Goal: Task Accomplishment & Management: Manage account settings

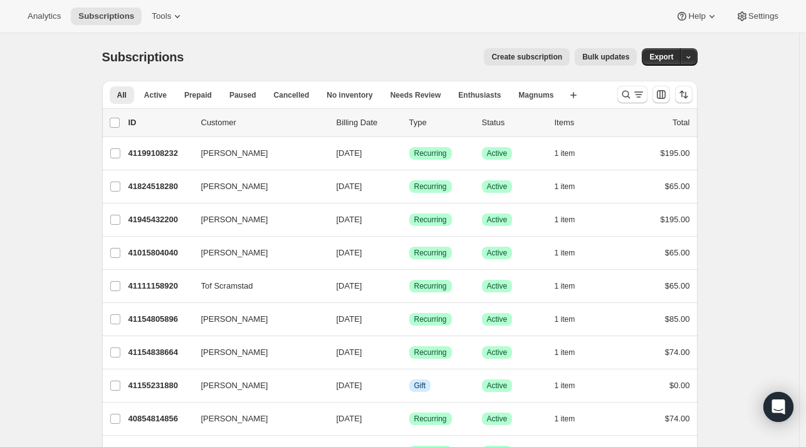
click at [158, 34] on div "Subscriptions. This page is ready Subscriptions Create subscription Bulk update…" at bounding box center [399, 57] width 595 height 48
click at [158, 25] on div "Analytics Subscriptions Tools Help Settings" at bounding box center [403, 16] width 806 height 33
click at [158, 14] on span "Tools" at bounding box center [161, 16] width 19 height 10
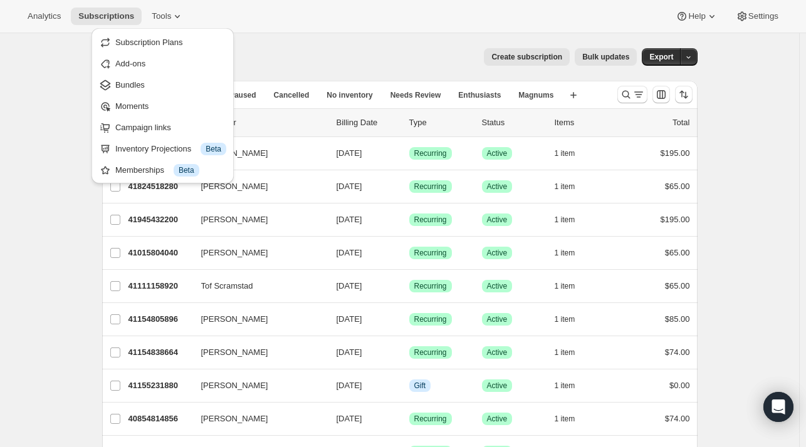
click at [162, 43] on span "Subscription Plans" at bounding box center [149, 42] width 68 height 9
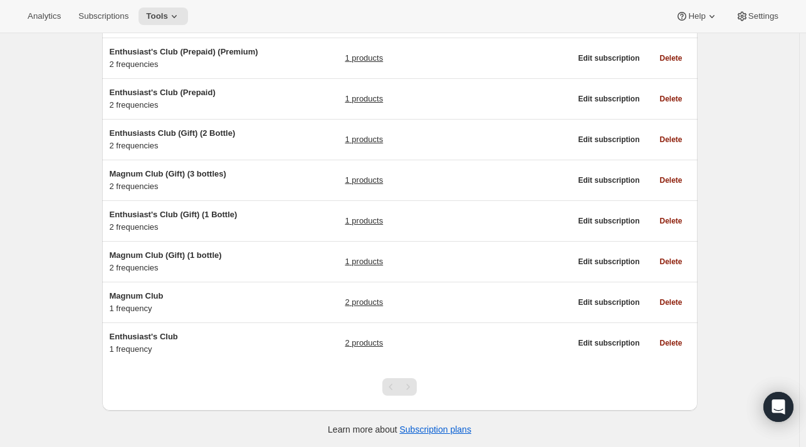
scroll to position [187, 0]
click at [155, 337] on span "Enthusiast's Club" at bounding box center [144, 337] width 68 height 9
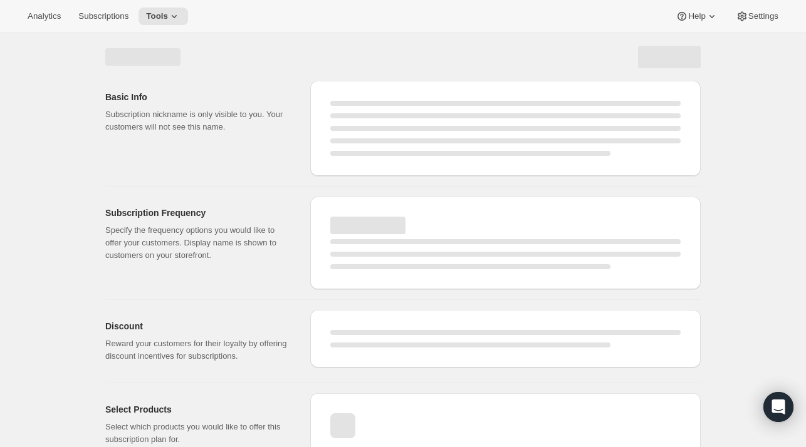
select select "WEEK"
select select "MONTH"
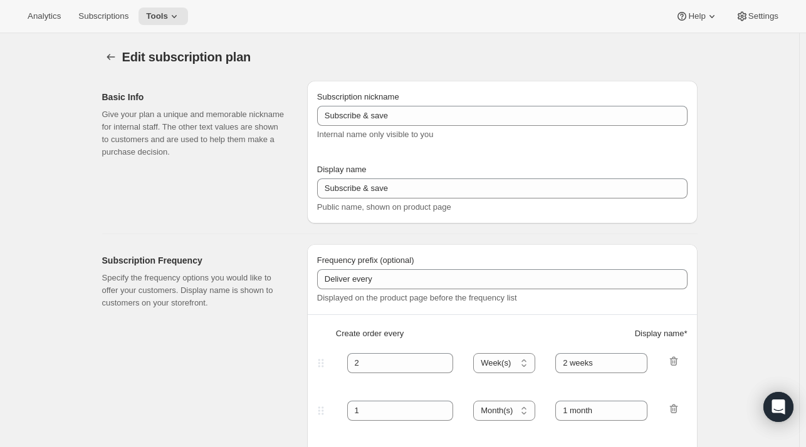
type input "Enthusiast's Club"
type input "3"
select select "MONTH"
type input "Quarterly Delivery"
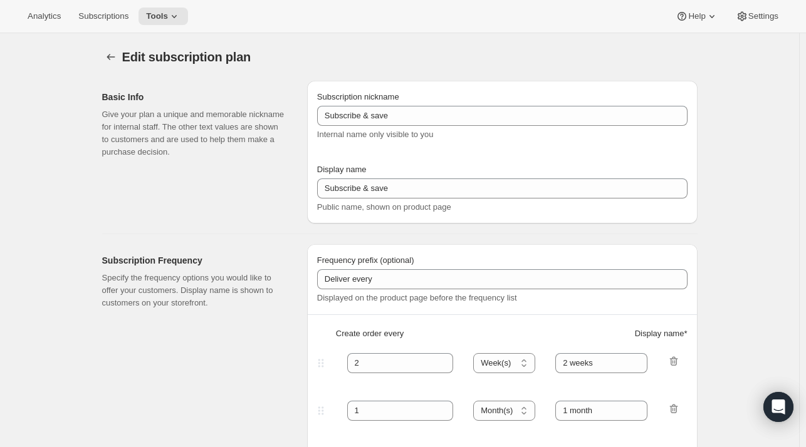
checkbox input "true"
select select "YEARDAY"
select select "10"
select select "6"
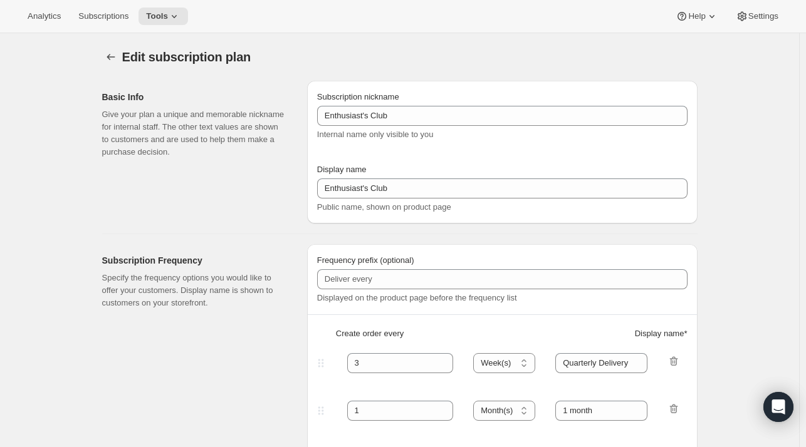
select select "4"
select select "6"
select select "7"
select select "6"
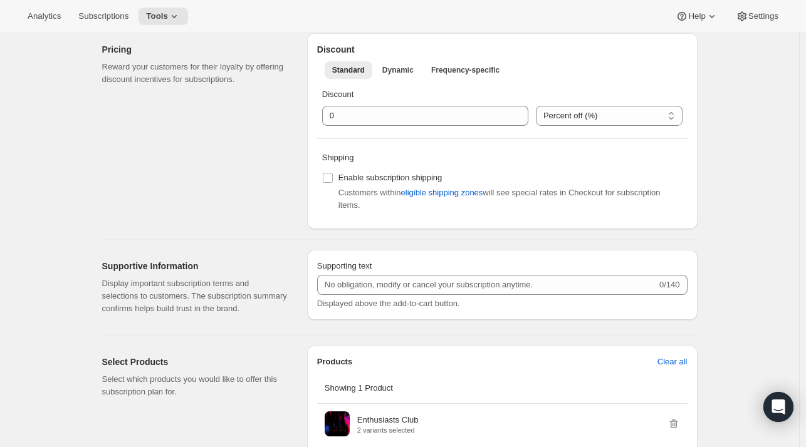
scroll to position [409, 0]
click at [204, 43] on h2 "Pricing" at bounding box center [194, 49] width 185 height 13
click at [212, 63] on p "Reward your customers for their loyalty by offering discount incentives for sub…" at bounding box center [194, 72] width 185 height 25
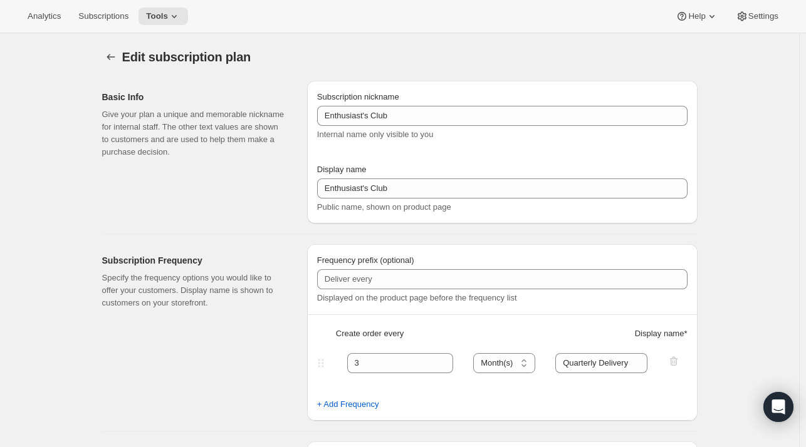
click at [113, 58] on icon "Subscription plans" at bounding box center [111, 57] width 13 height 13
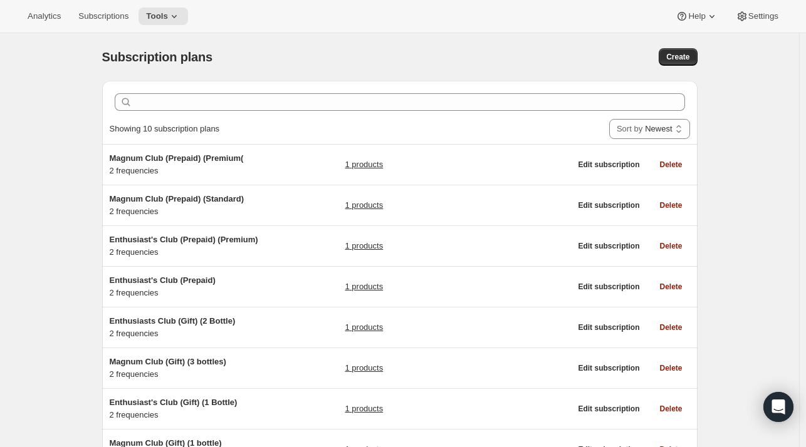
click at [202, 199] on span "Magnum Club (Prepaid) (Standard)" at bounding box center [177, 198] width 135 height 9
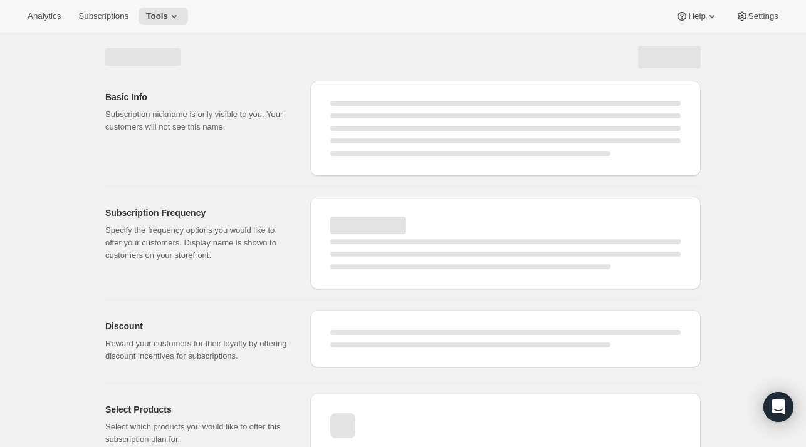
select select "WEEK"
select select "MONTH"
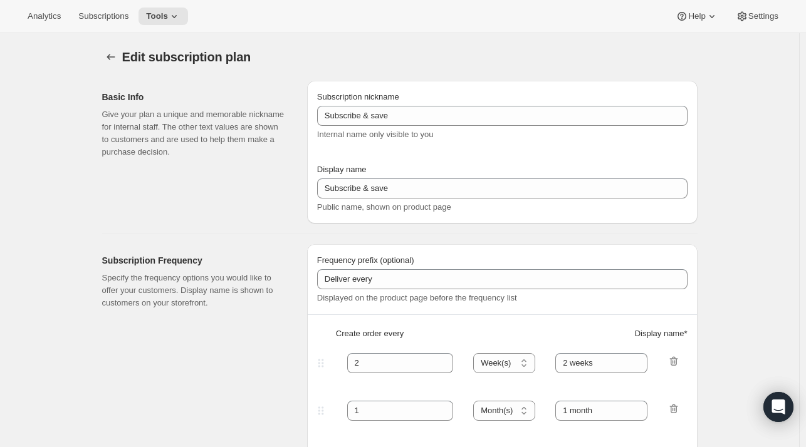
type input "Magnum Club (Prepaid) (Standard)"
type input "Prepaid Standard"
checkbox input "true"
select select "ENABLED"
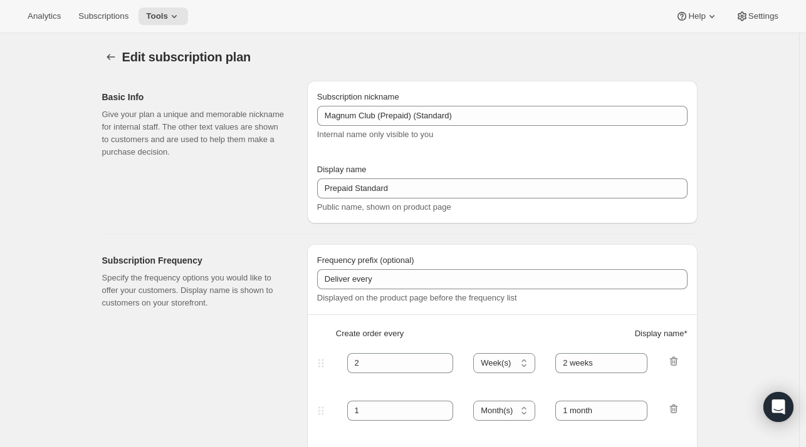
select select "MONTH"
select select "YEARDAY"
select select "6"
select select "3"
select select "6"
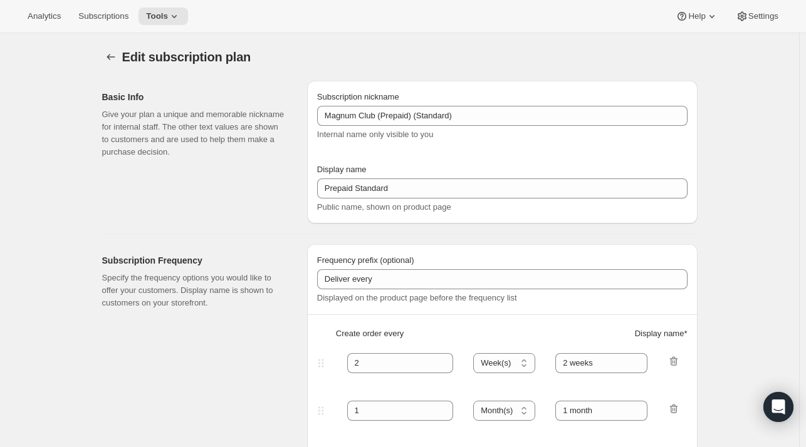
select select "5"
select select "6"
select select "7"
select select "6"
select select "9"
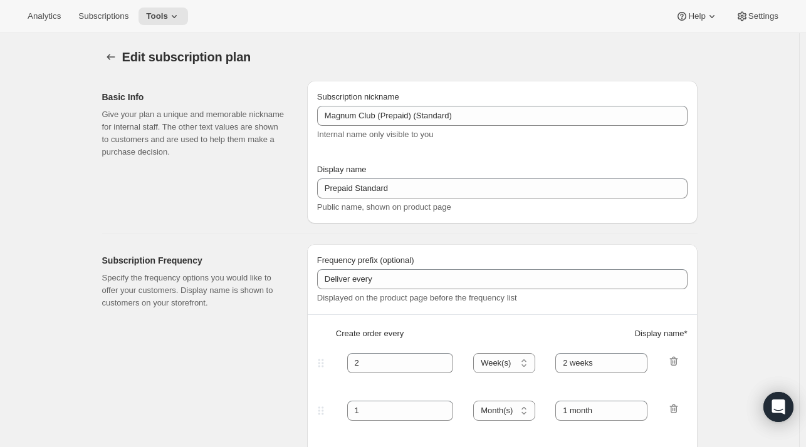
select select "6"
select select "11"
select select "6"
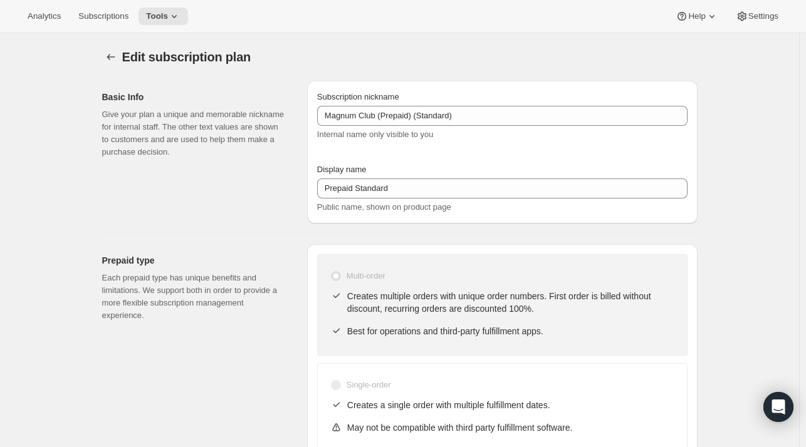
click at [115, 59] on icon "Subscription plans" at bounding box center [111, 57] width 13 height 13
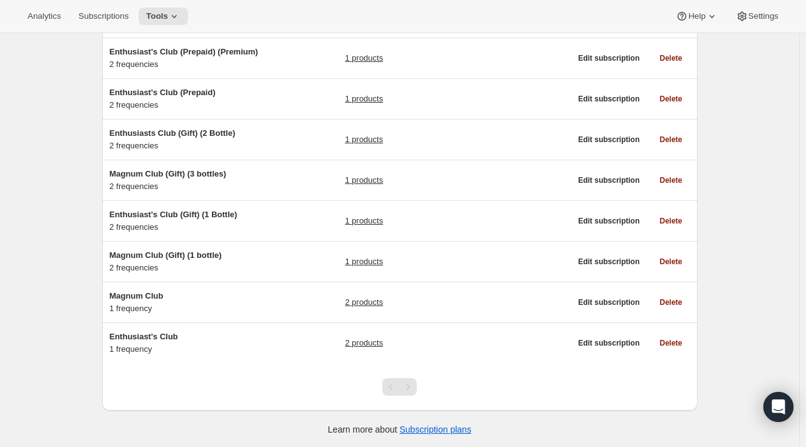
scroll to position [186, 0]
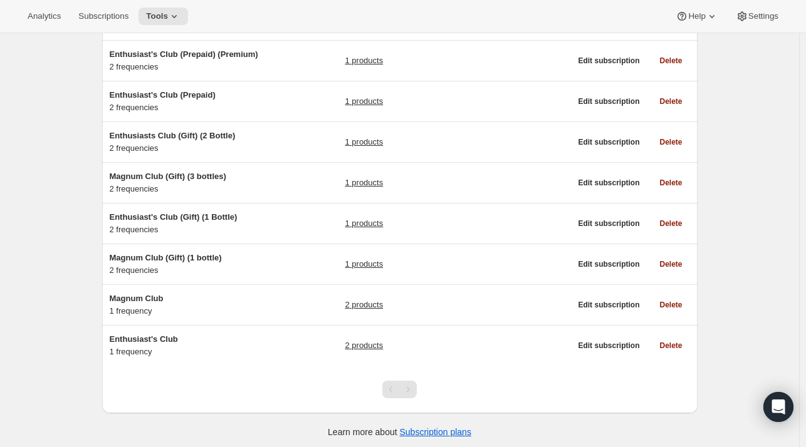
click at [154, 301] on span "Magnum Club" at bounding box center [137, 298] width 54 height 9
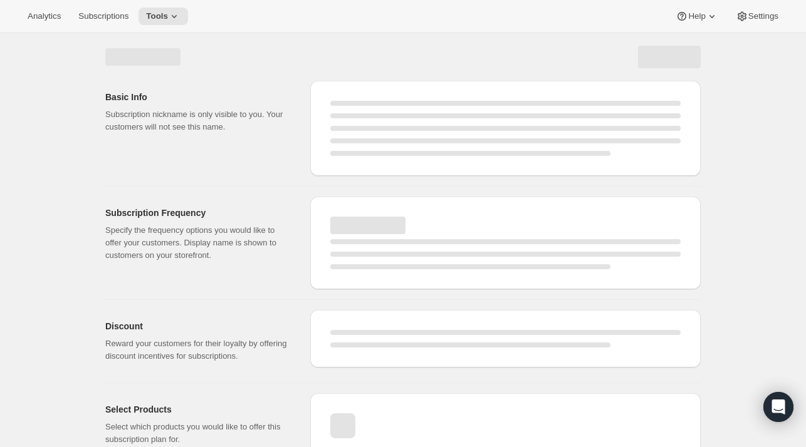
select select "WEEK"
select select "MONTH"
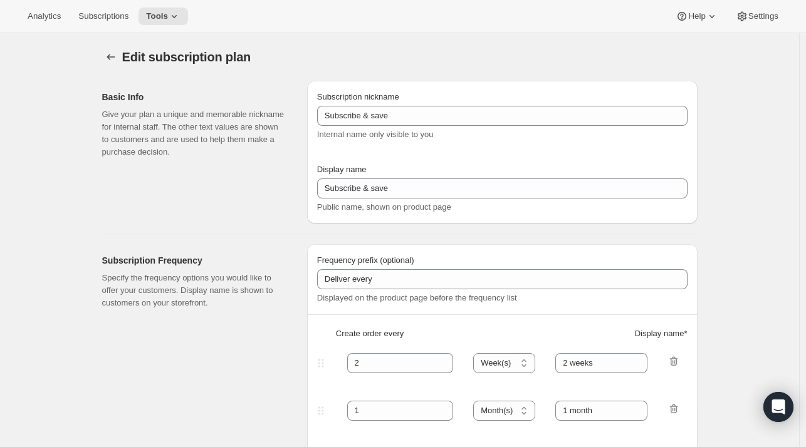
type input "Magnum Club"
type input "2 months"
checkbox input "true"
select select "YEARDAY"
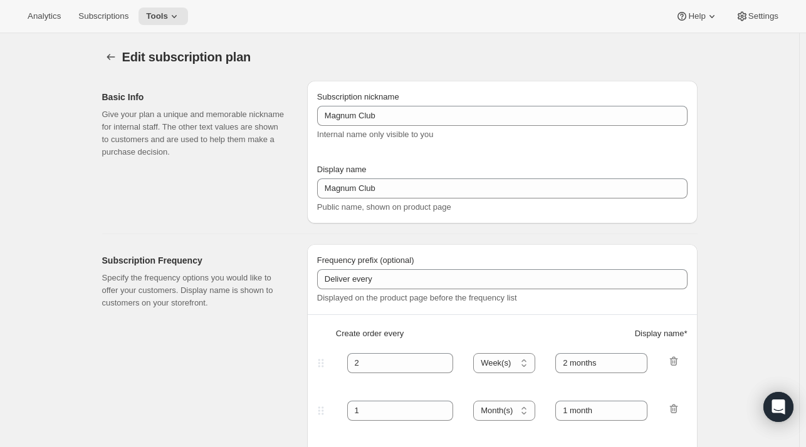
select select "11"
select select "6"
select select "3"
select select "6"
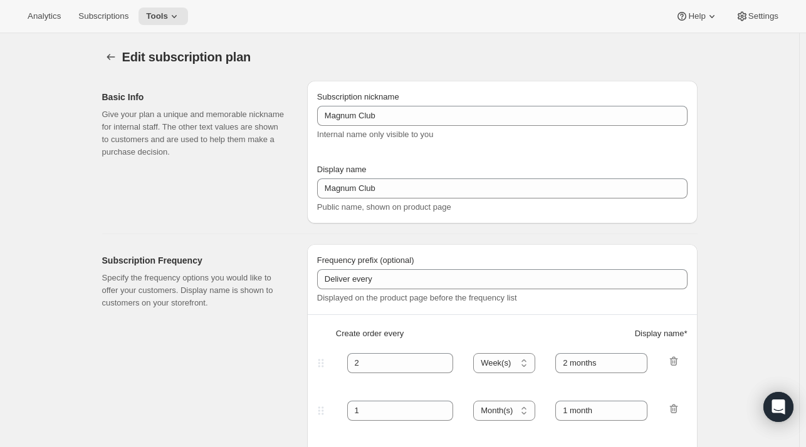
select select "5"
select select "6"
select select "7"
select select "6"
select select "9"
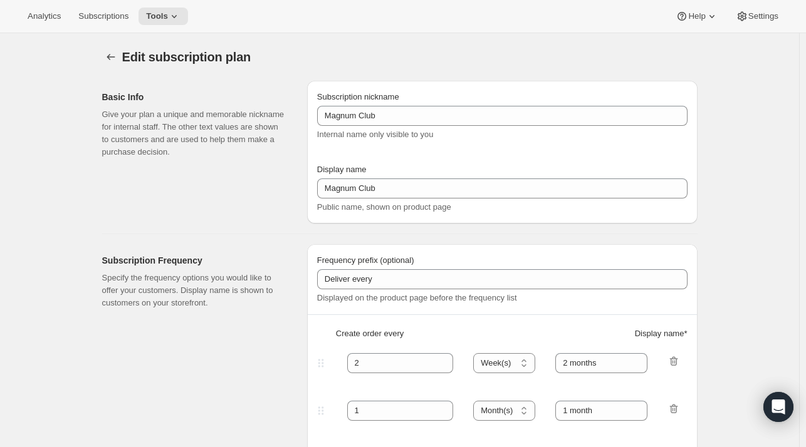
select select "6"
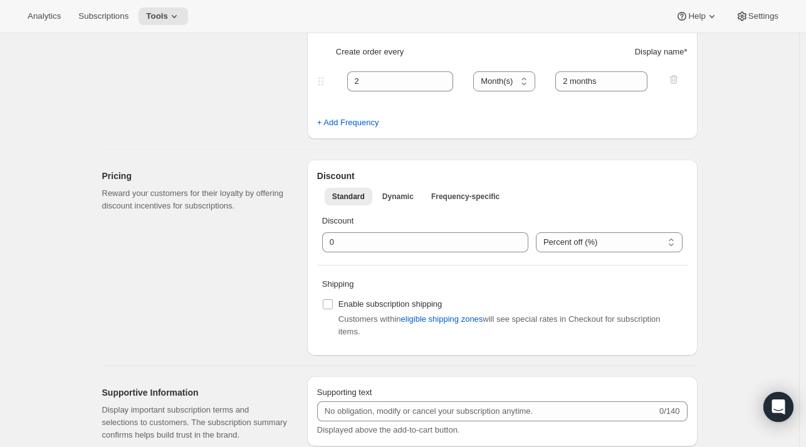
scroll to position [464, 0]
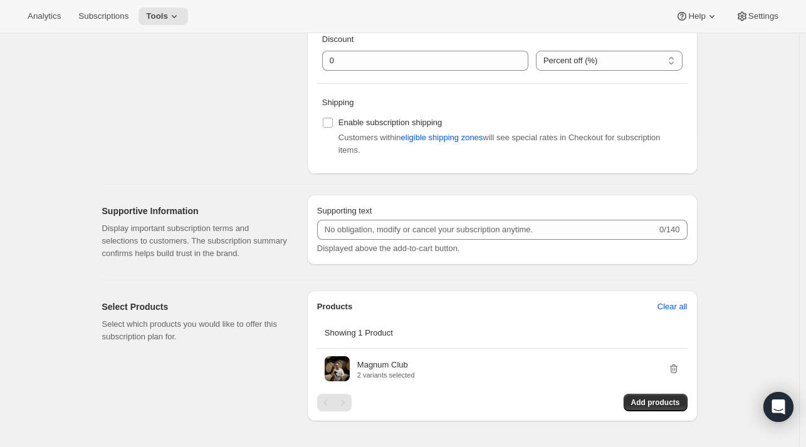
click at [388, 122] on span "Enable subscription shipping" at bounding box center [390, 122] width 104 height 9
click at [333, 122] on input "Enable subscription shipping" at bounding box center [328, 123] width 10 height 10
click at [440, 132] on span "eligible shipping zones" at bounding box center [442, 138] width 82 height 13
checkbox input "false"
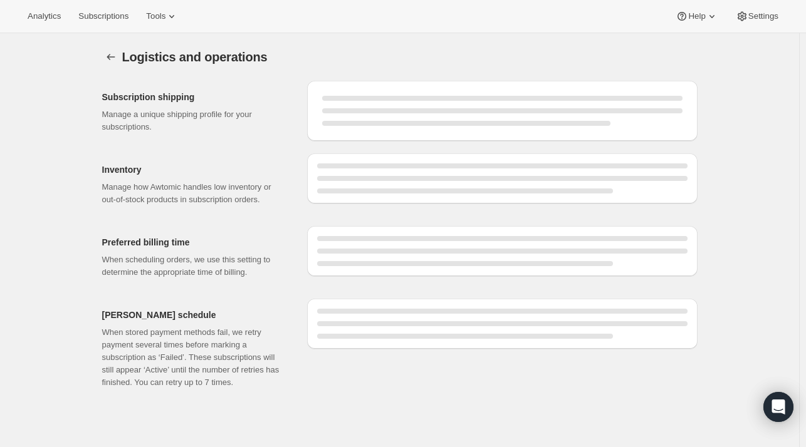
select select "DAY"
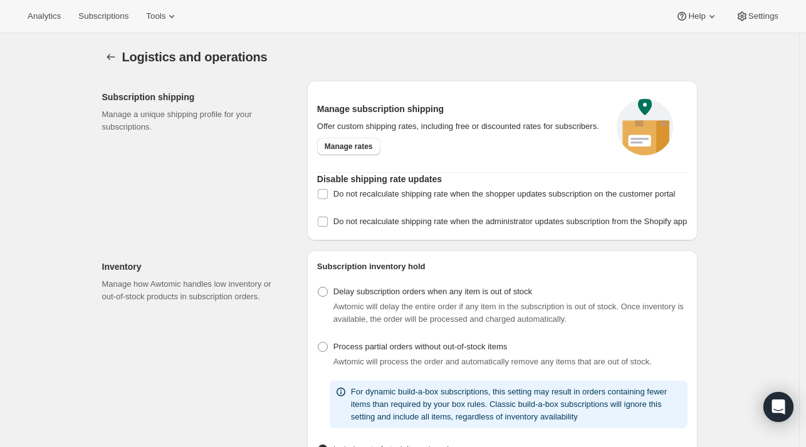
click at [353, 149] on span "Manage rates" at bounding box center [349, 147] width 48 height 10
click at [168, 23] on button "Tools" at bounding box center [162, 17] width 47 height 18
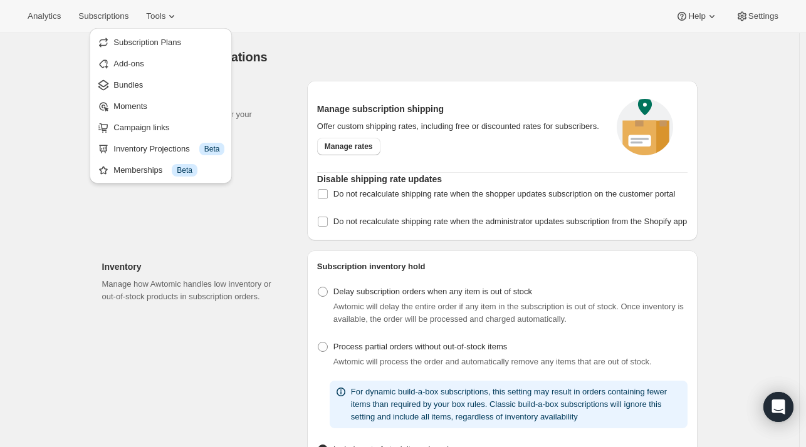
click at [157, 43] on span "Subscription Plans" at bounding box center [147, 42] width 68 height 9
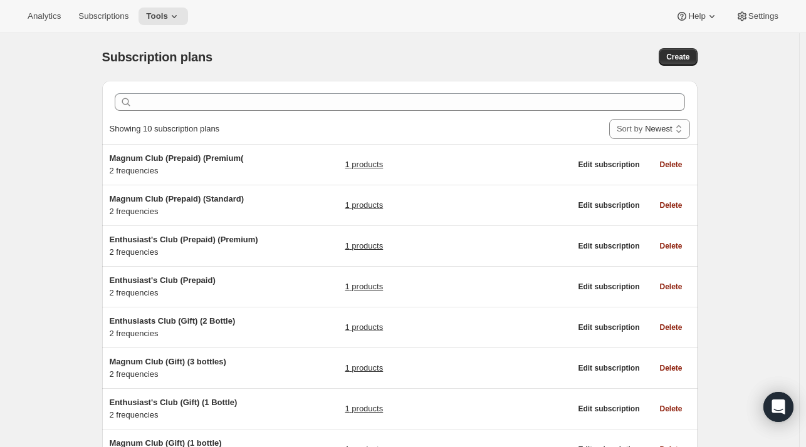
click at [165, 160] on span "Magnum Club (Prepaid) (Premium(" at bounding box center [177, 158] width 134 height 9
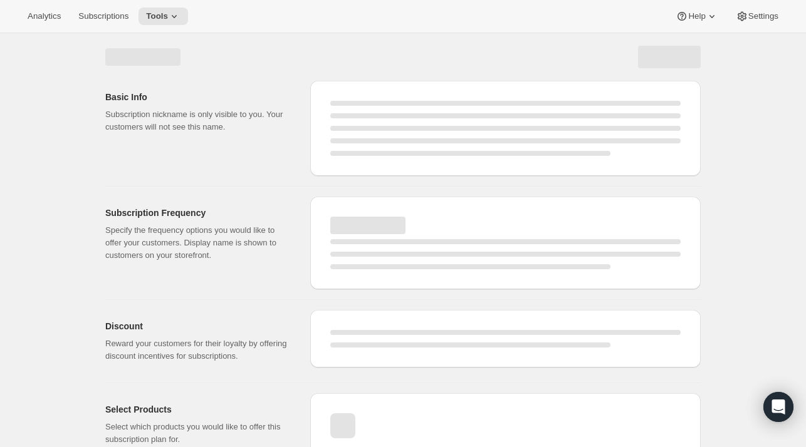
select select "WEEK"
select select "MONTH"
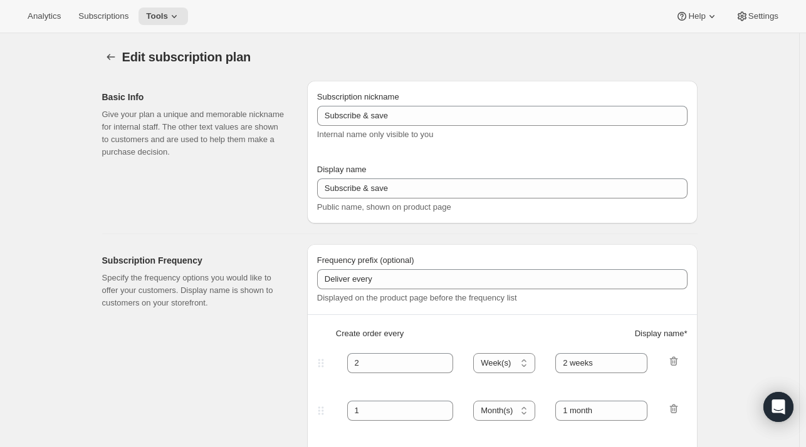
type input "Magnum Club (Prepaid) (Premium("
type input "Prepaid Premium"
checkbox input "true"
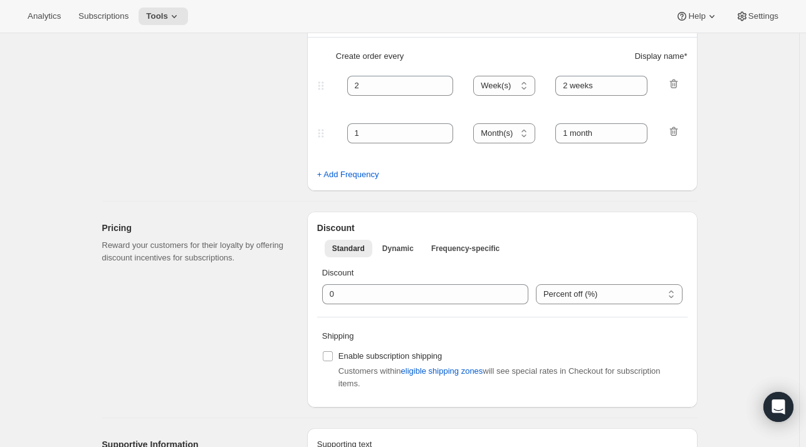
select select "ENABLED"
select select "MONTH"
select select "YEARDAY"
select select "6"
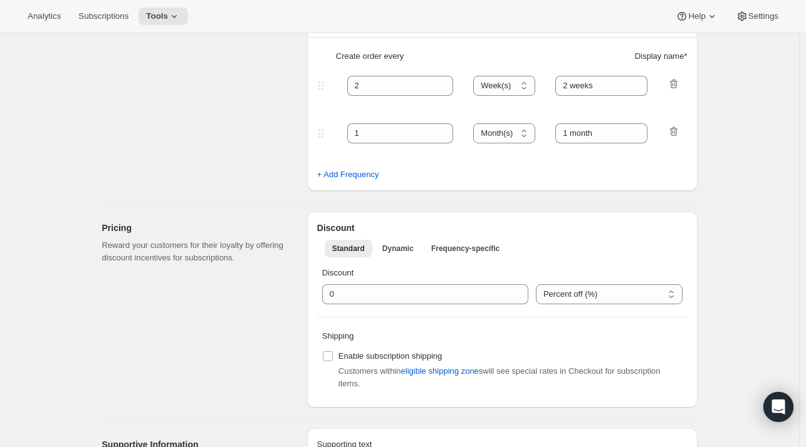
select select "3"
select select "6"
select select "5"
select select "6"
select select "7"
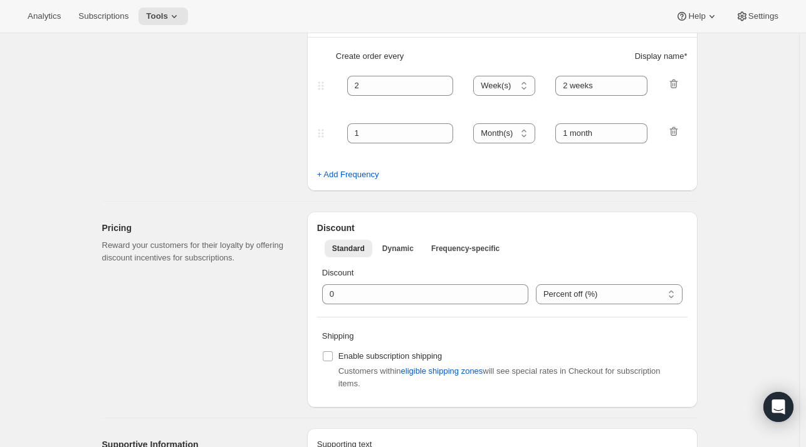
select select "6"
select select "9"
select select "6"
select select "11"
select select "6"
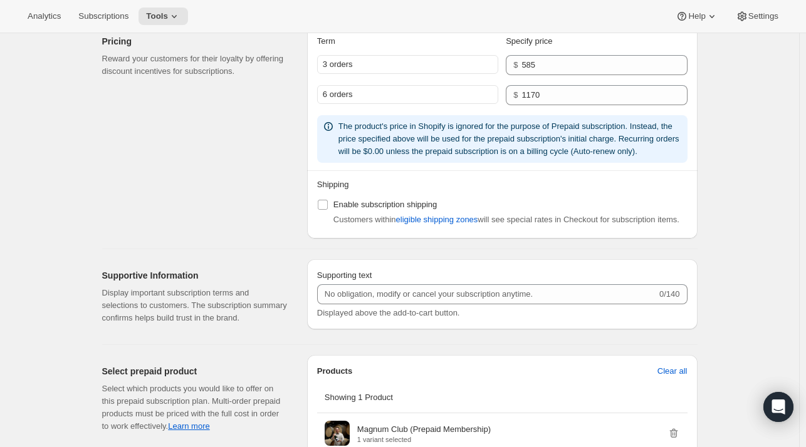
scroll to position [1121, 0]
click at [353, 206] on span "Enable subscription shipping" at bounding box center [385, 205] width 104 height 9
click at [328, 206] on input "Enable subscription shipping" at bounding box center [323, 206] width 10 height 10
checkbox input "true"
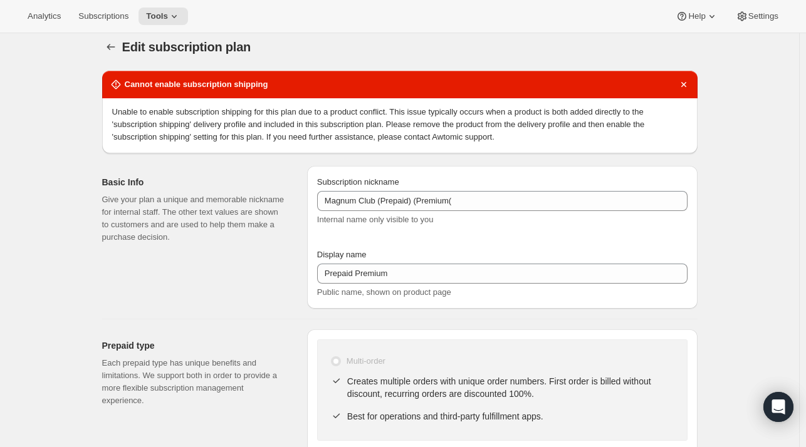
scroll to position [0, 0]
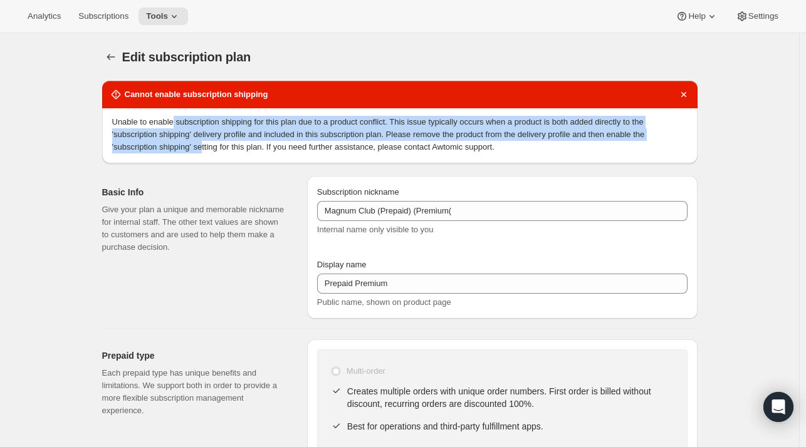
drag, startPoint x: 177, startPoint y: 122, endPoint x: 206, endPoint y: 144, distance: 36.2
click at [206, 144] on p "Unable to enable subscription shipping for this plan due to a product conflict.…" at bounding box center [399, 135] width 575 height 38
drag, startPoint x: 224, startPoint y: 147, endPoint x: 266, endPoint y: 124, distance: 48.0
click at [266, 124] on p "Unable to enable subscription shipping for this plan due to a product conflict.…" at bounding box center [399, 135] width 575 height 38
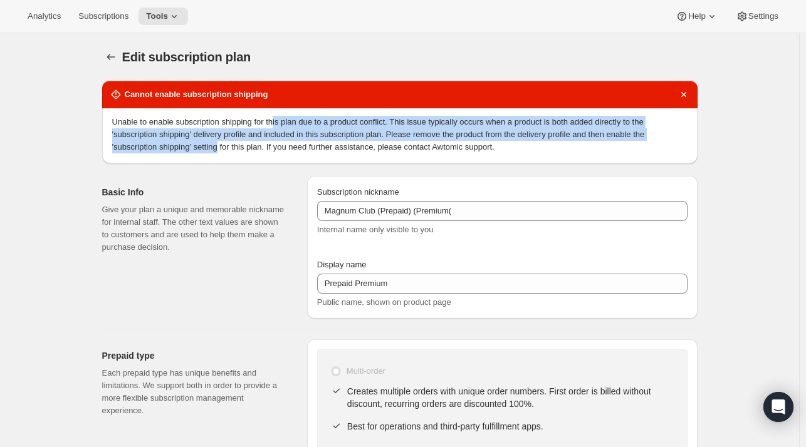
drag, startPoint x: 221, startPoint y: 153, endPoint x: 282, endPoint y: 115, distance: 72.0
click at [282, 116] on p "Unable to enable subscription shipping for this plan due to a product conflict.…" at bounding box center [399, 135] width 575 height 38
drag, startPoint x: 295, startPoint y: 152, endPoint x: 381, endPoint y: 110, distance: 95.6
click at [381, 110] on div "Unable to enable subscription shipping for this plan due to a product conflict.…" at bounding box center [399, 135] width 595 height 55
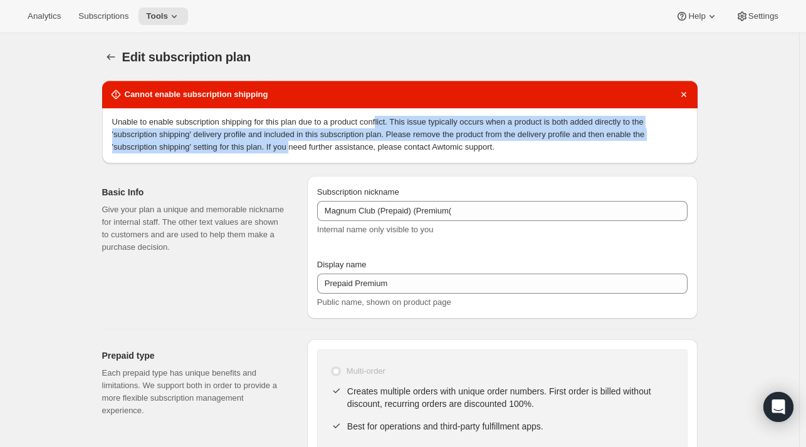
click at [381, 110] on div "Unable to enable subscription shipping for this plan due to a product conflict.…" at bounding box center [399, 135] width 595 height 55
drag, startPoint x: 270, startPoint y: 148, endPoint x: 317, endPoint y: 118, distance: 56.0
click at [317, 118] on p "Unable to enable subscription shipping for this plan due to a product conflict.…" at bounding box center [399, 135] width 575 height 38
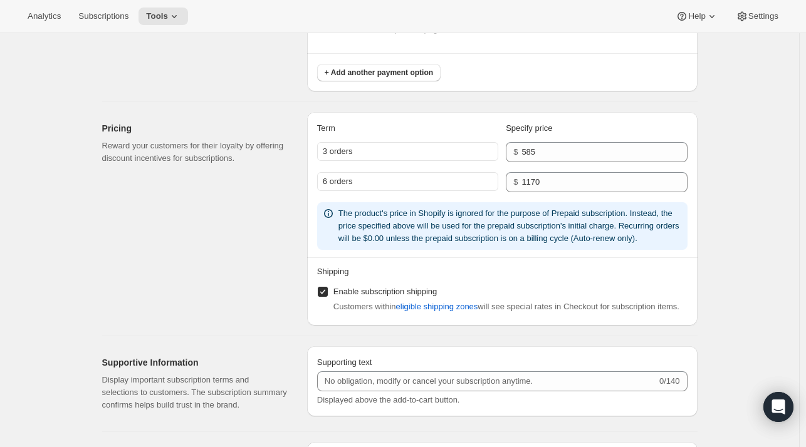
scroll to position [1131, 0]
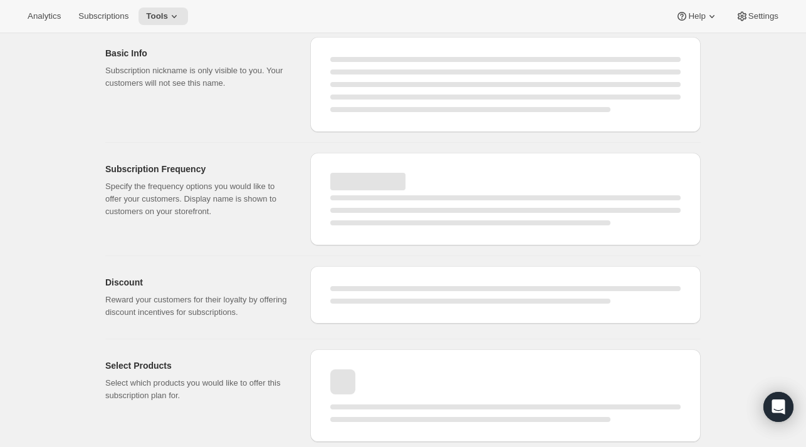
select select "MONTH"
select select "ENABLED"
select select "YEARDAY"
select select "6"
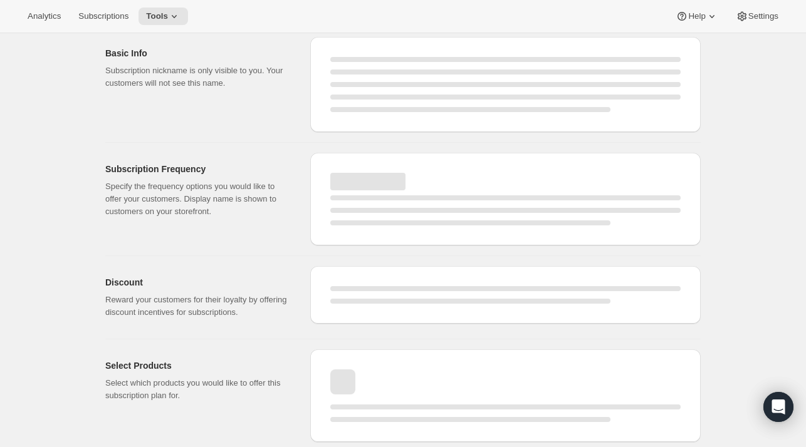
select select "3"
select select "6"
select select "5"
select select "6"
select select "7"
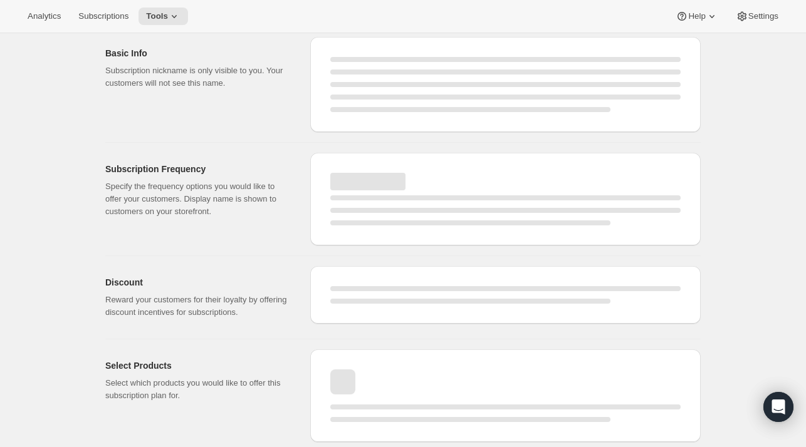
select select "6"
select select "9"
select select "6"
select select "11"
select select "6"
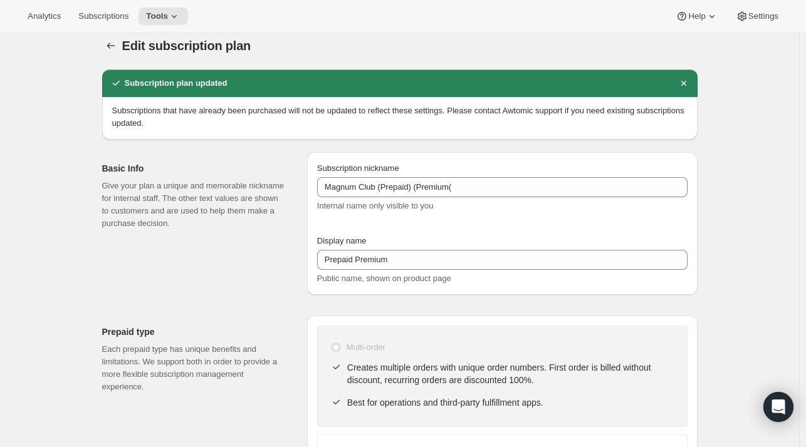
scroll to position [0, 0]
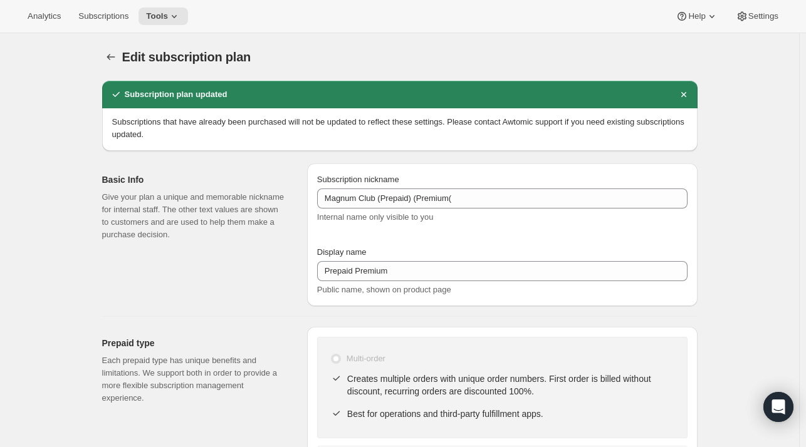
click at [115, 53] on icon "Subscription plans" at bounding box center [111, 57] width 13 height 13
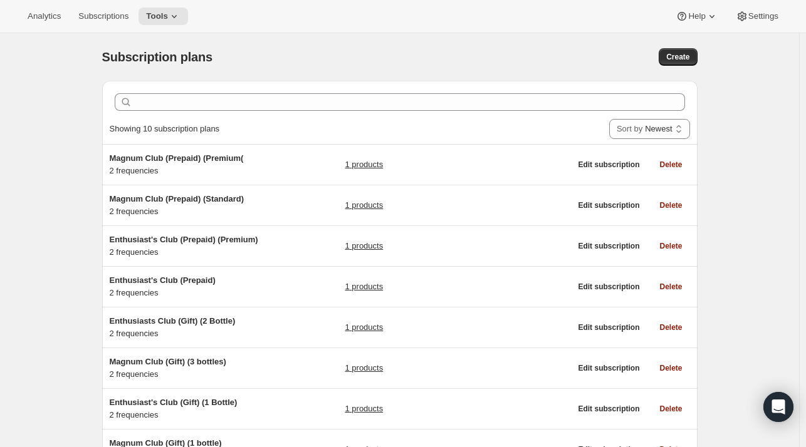
click at [240, 158] on span "Magnum Club (Prepaid) (Premium(" at bounding box center [177, 158] width 134 height 9
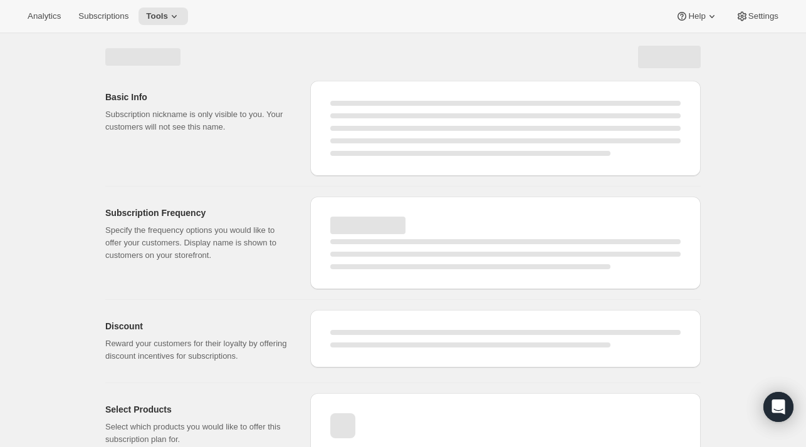
select select "WEEK"
select select "MONTH"
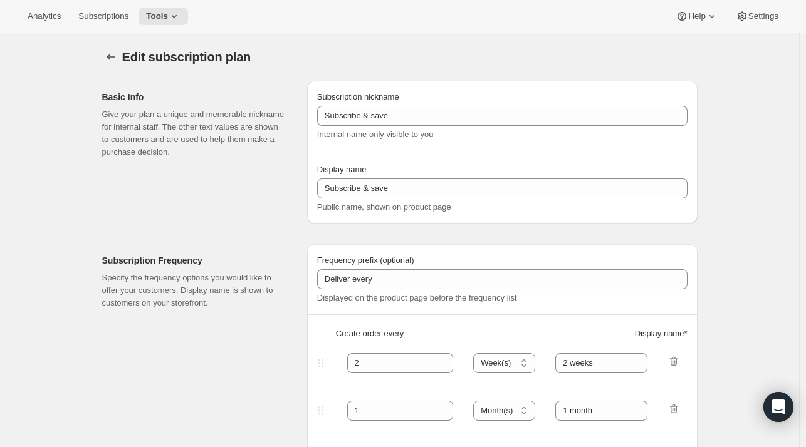
type input "Magnum Club (Prepaid) (Premium("
type input "Prepaid Premium"
checkbox input "true"
select select "ENABLED"
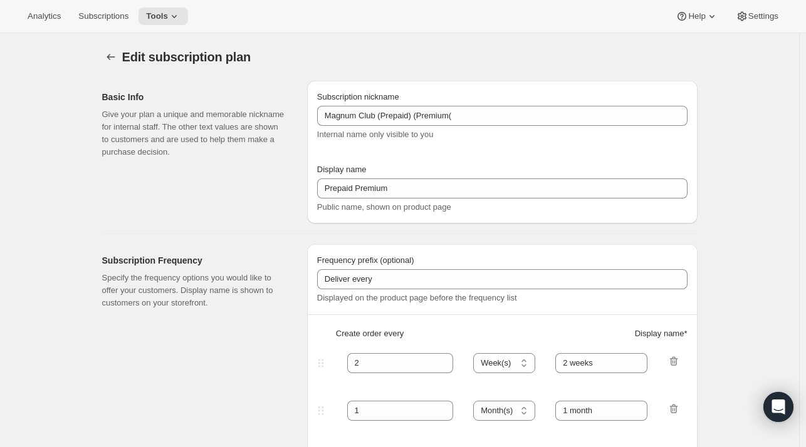
select select "MONTH"
select select "YEARDAY"
select select "6"
select select "3"
select select "6"
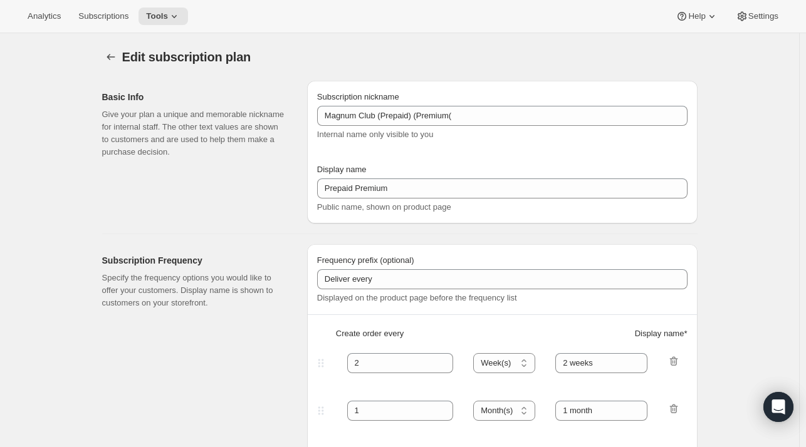
select select "5"
select select "6"
select select "7"
select select "6"
select select "9"
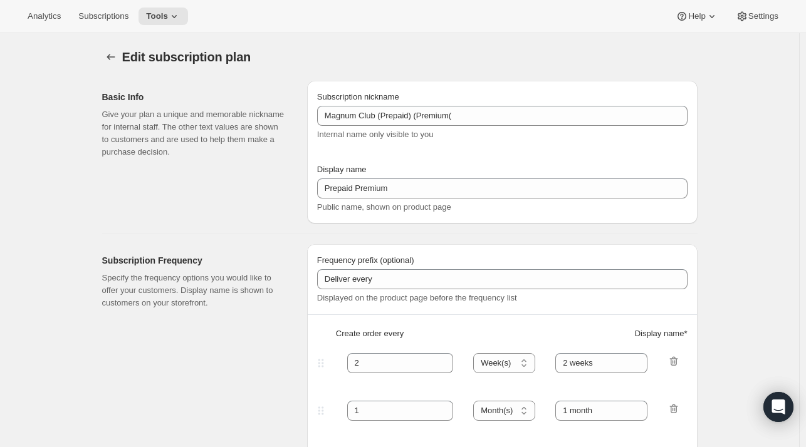
select select "6"
select select "11"
select select "6"
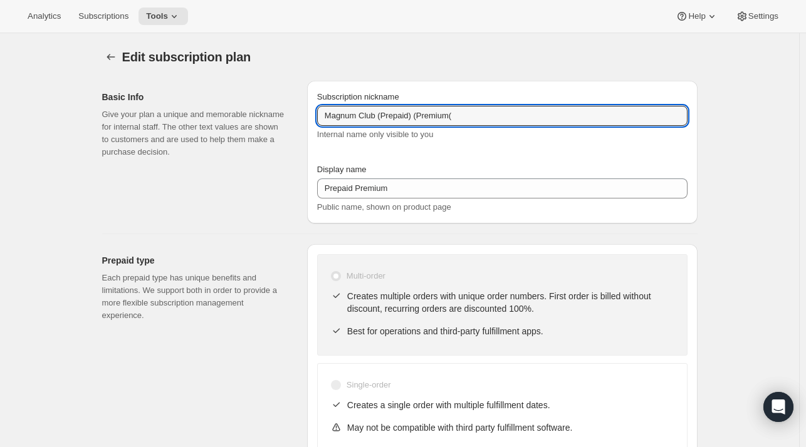
click at [449, 120] on input "Magnum Club (Prepaid) (Premium(" at bounding box center [502, 116] width 370 height 20
drag, startPoint x: 470, startPoint y: 116, endPoint x: 479, endPoint y: 97, distance: 21.3
click at [479, 97] on div "Subscription nickname Magnum Club (Prepaid) (Premium( Internal name only visibl…" at bounding box center [502, 116] width 370 height 50
type input "Magnum Club (Prepaid) (Premium)"
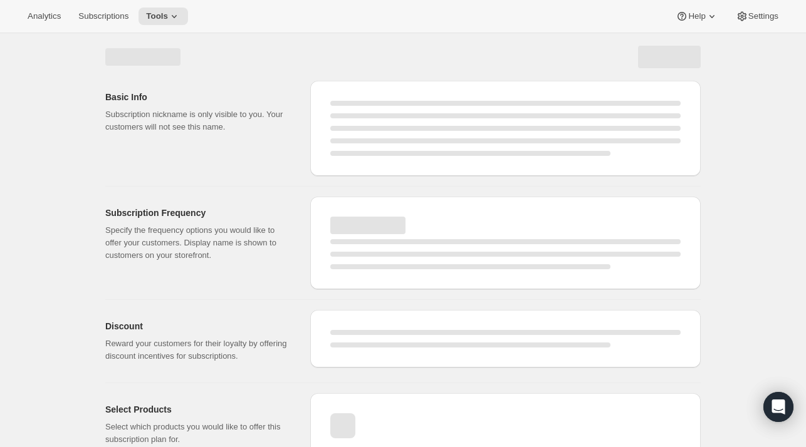
select select "MONTH"
select select "ENABLED"
select select "YEARDAY"
select select "6"
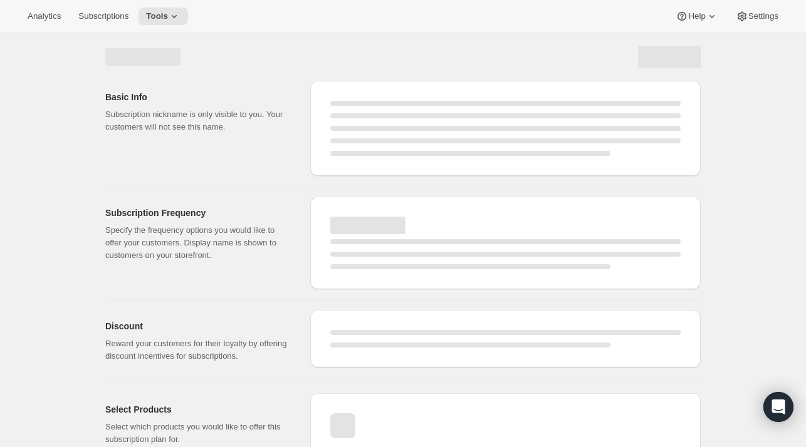
select select "3"
select select "6"
select select "5"
select select "6"
select select "7"
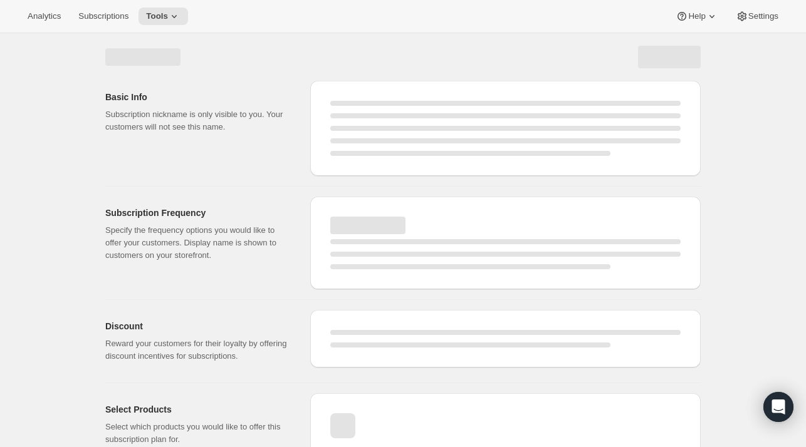
select select "6"
select select "9"
select select "6"
select select "11"
select select "6"
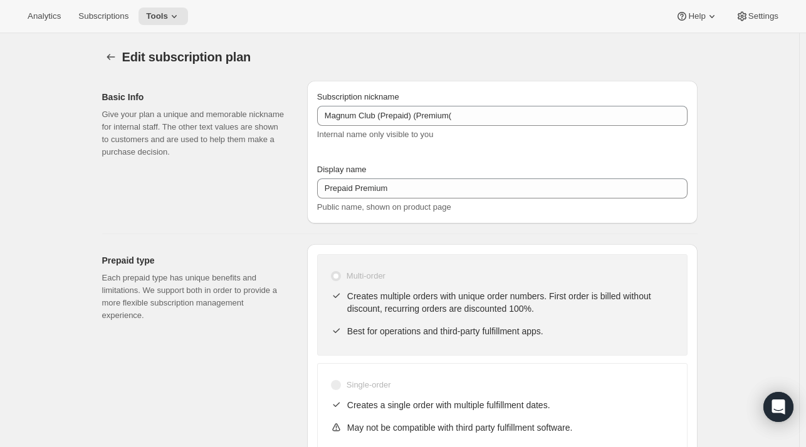
type input "Magnum Club (Prepaid) (Premium)"
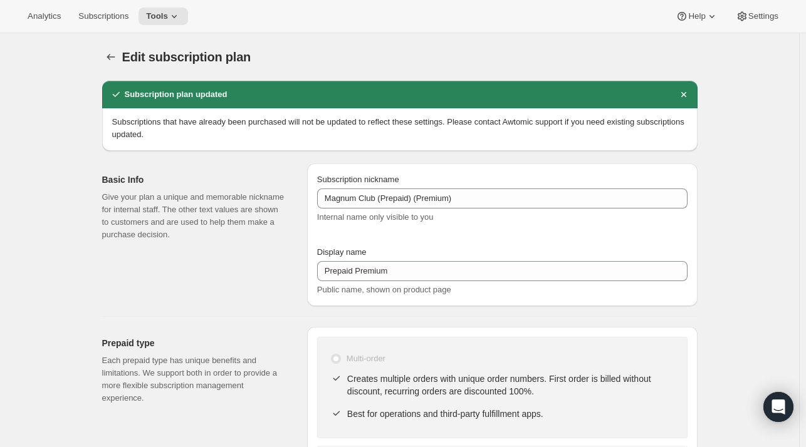
click at [160, 9] on button "Tools" at bounding box center [164, 17] width 50 height 18
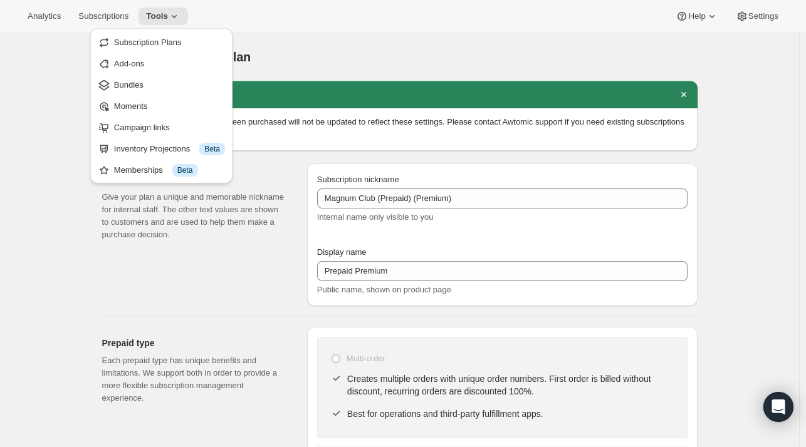
click at [157, 43] on span "Subscription Plans" at bounding box center [148, 42] width 68 height 9
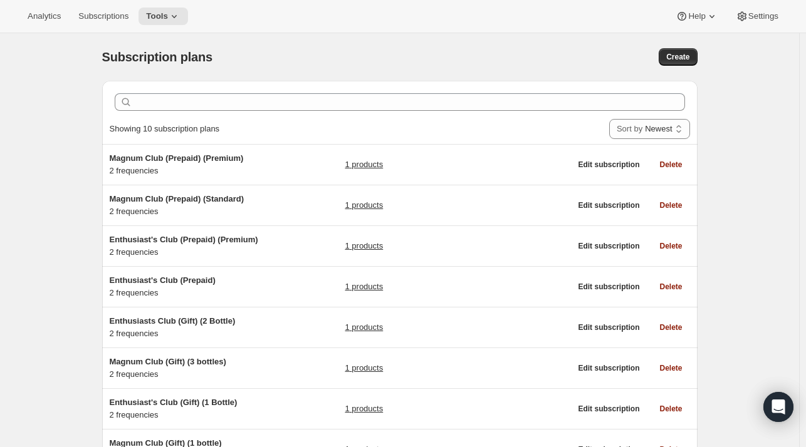
click at [175, 198] on span "Magnum Club (Prepaid) (Standard)" at bounding box center [177, 198] width 135 height 9
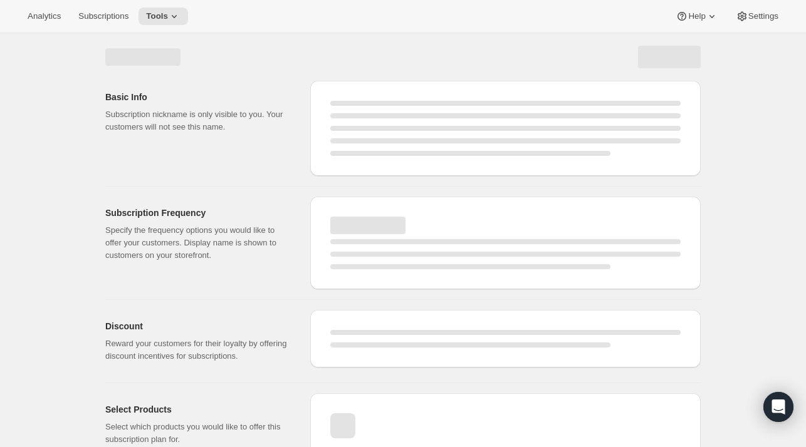
select select "WEEK"
select select "MONTH"
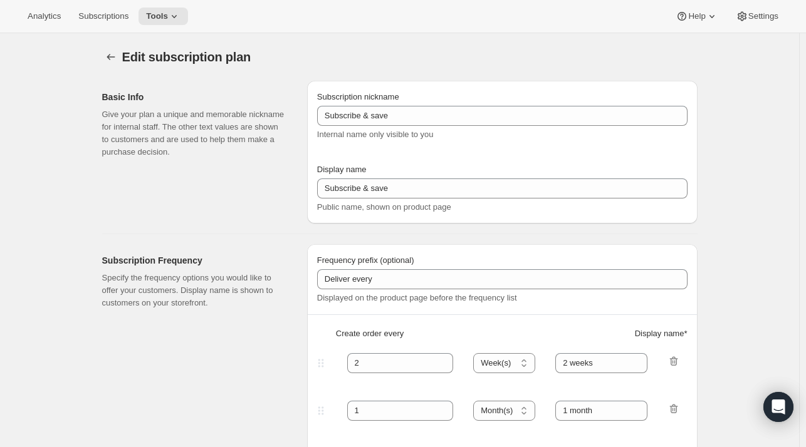
type input "Magnum Club (Prepaid) (Standard)"
type input "Prepaid Standard"
checkbox input "true"
select select "ENABLED"
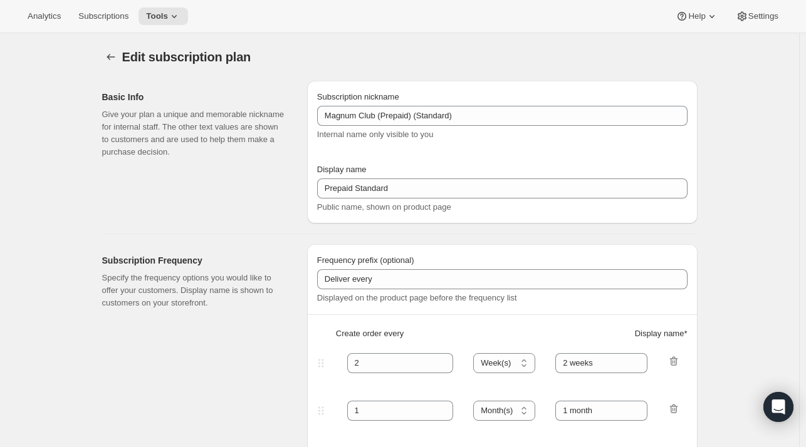
select select "MONTH"
select select "YEARDAY"
select select "6"
select select "3"
select select "6"
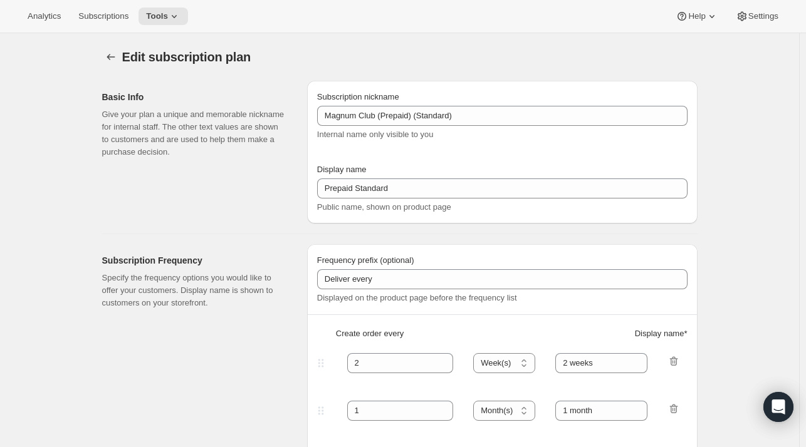
select select "5"
select select "6"
select select "7"
select select "6"
select select "9"
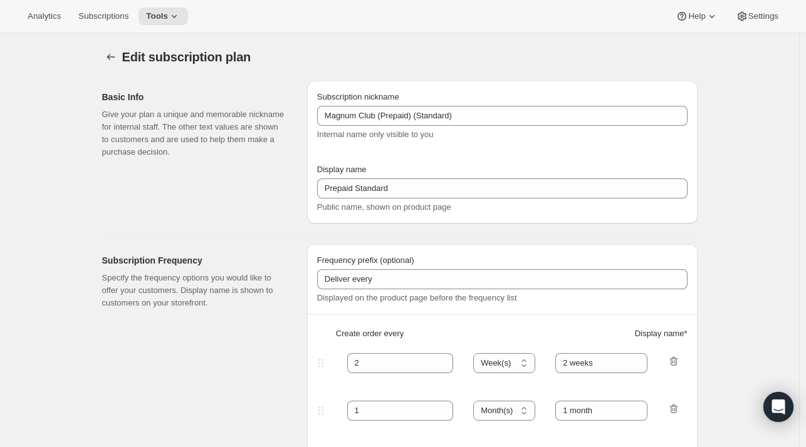
select select "6"
select select "11"
select select "6"
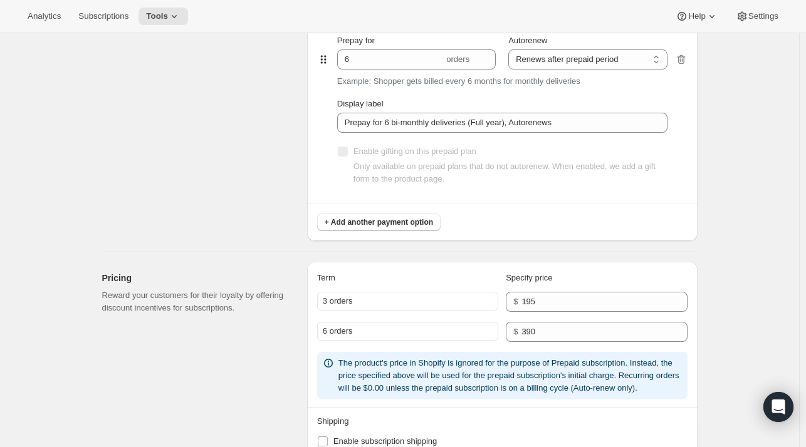
scroll to position [988, 0]
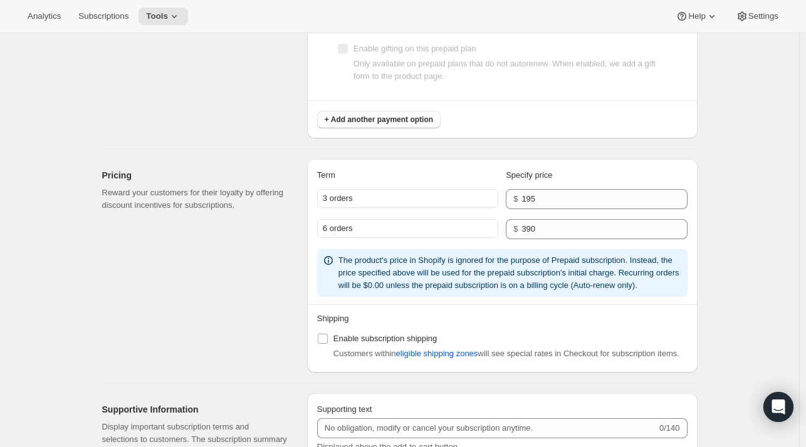
click at [339, 335] on span "Enable subscription shipping" at bounding box center [385, 338] width 104 height 9
click at [328, 335] on input "Enable subscription shipping" at bounding box center [323, 339] width 10 height 10
checkbox input "true"
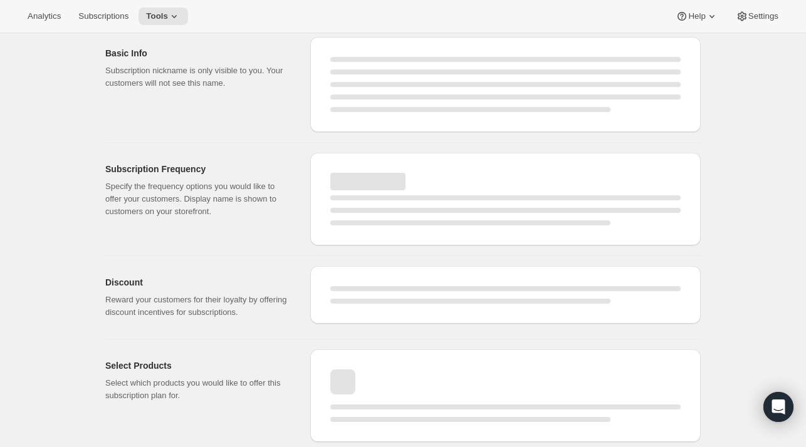
select select "MONTH"
select select "ENABLED"
select select "YEARDAY"
select select "6"
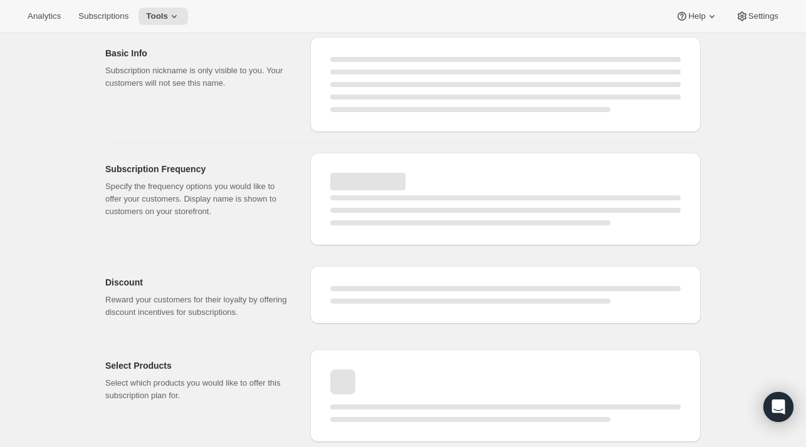
select select "3"
select select "6"
select select "5"
select select "6"
select select "7"
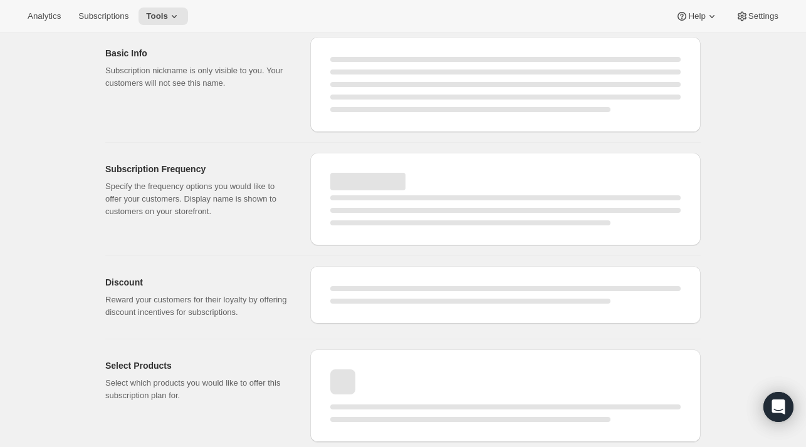
select select "6"
select select "9"
select select "6"
select select "11"
select select "6"
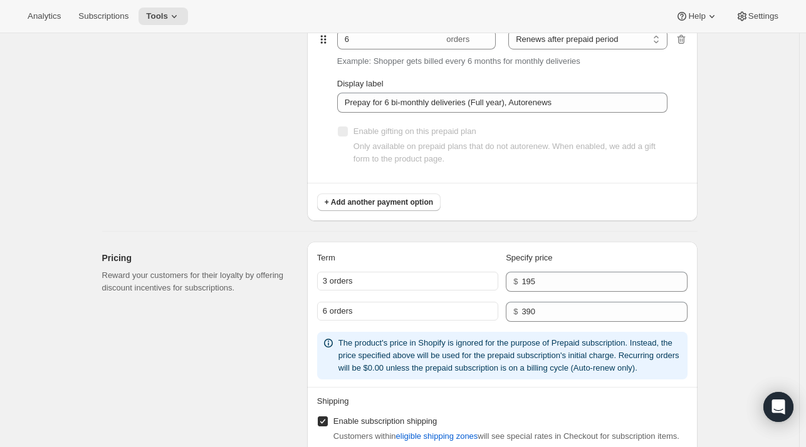
click at [154, 11] on span "Tools" at bounding box center [157, 16] width 22 height 10
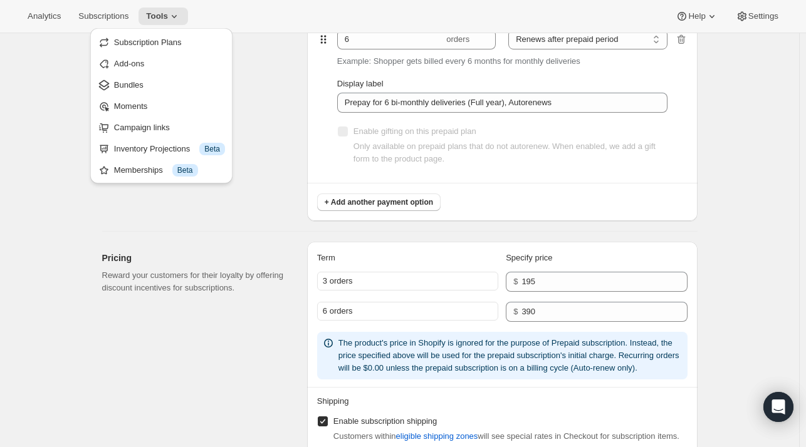
click at [154, 38] on span "Subscription Plans" at bounding box center [148, 42] width 68 height 9
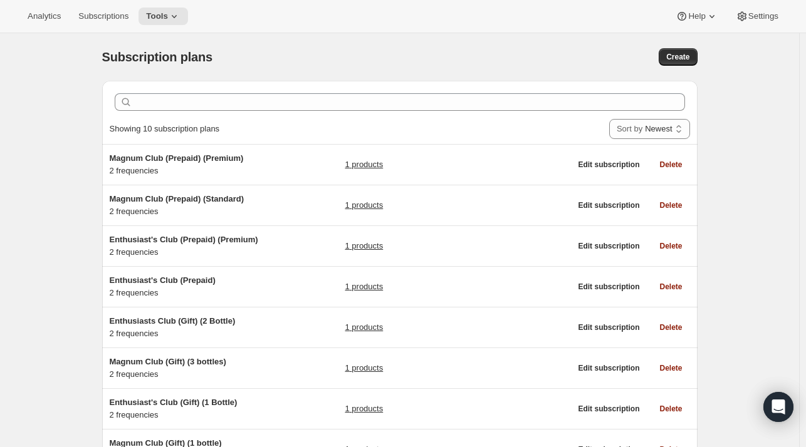
click at [154, 240] on span "Enthusiast's Club (Prepaid) (Premium)" at bounding box center [184, 239] width 149 height 9
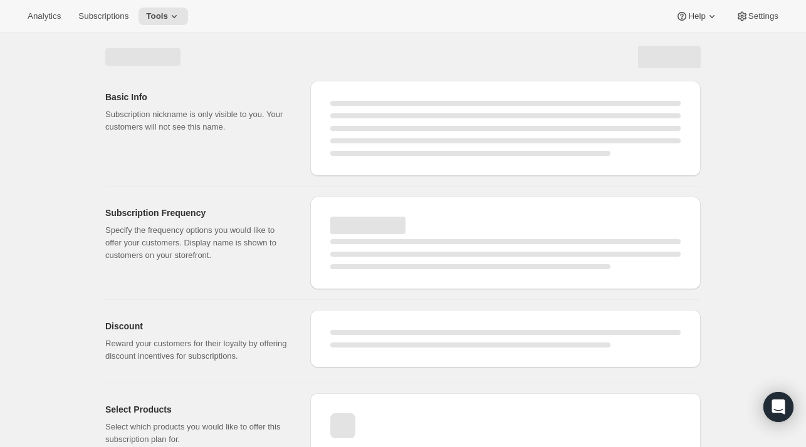
select select "WEEK"
select select "MONTH"
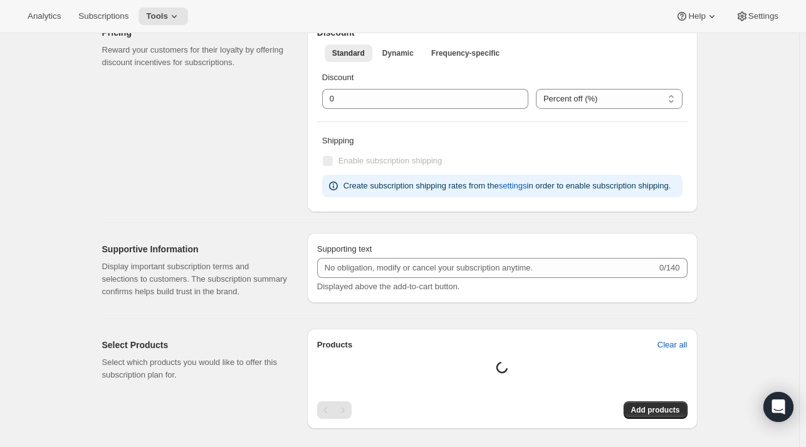
type input "Enthusiast's Club (Prepaid) (Premium)"
type input "Prepaid Premium"
checkbox input "true"
select select "ENABLED"
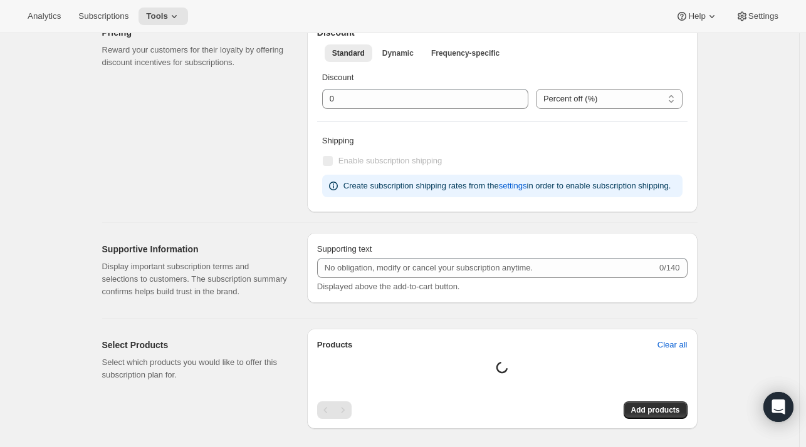
select select "MONTH"
select select "YEARDAY"
select select "6"
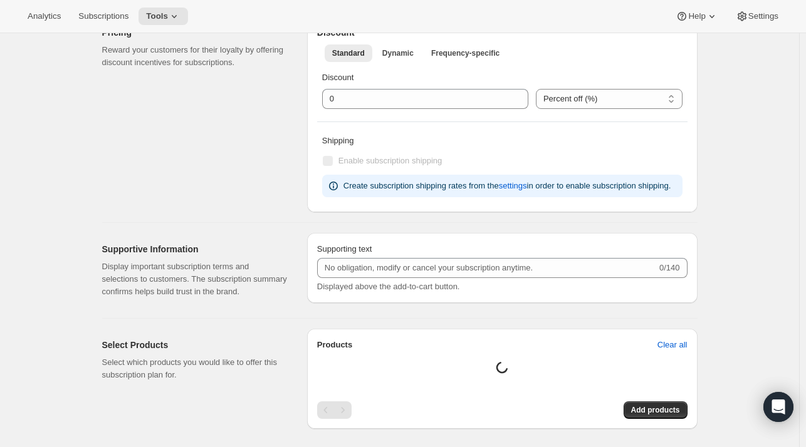
select select "6"
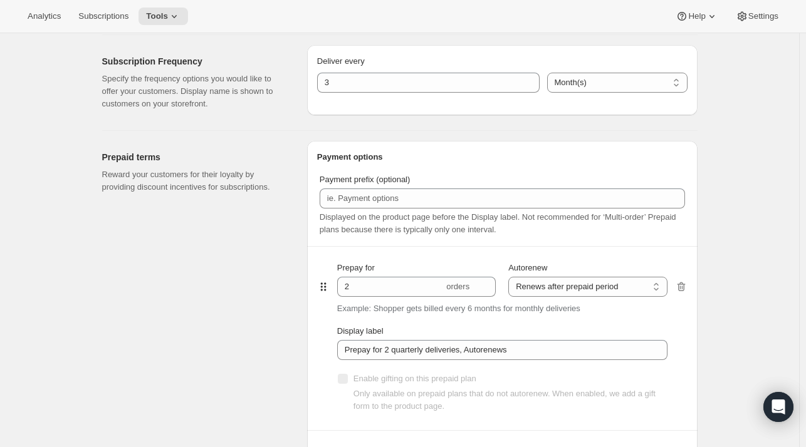
scroll to position [1179, 0]
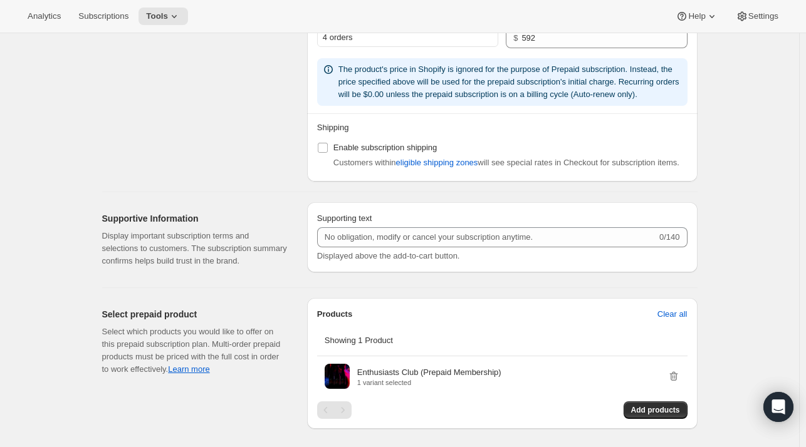
click at [351, 143] on span "Enable subscription shipping" at bounding box center [385, 147] width 104 height 9
click at [328, 143] on input "Enable subscription shipping" at bounding box center [323, 148] width 10 height 10
checkbox input "true"
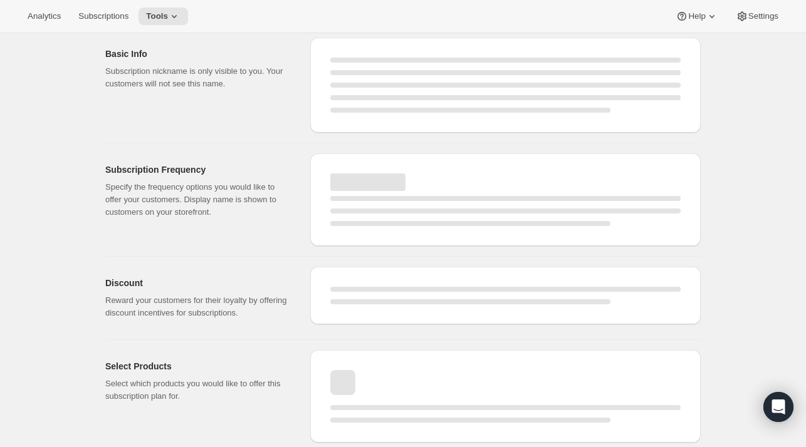
scroll to position [0, 0]
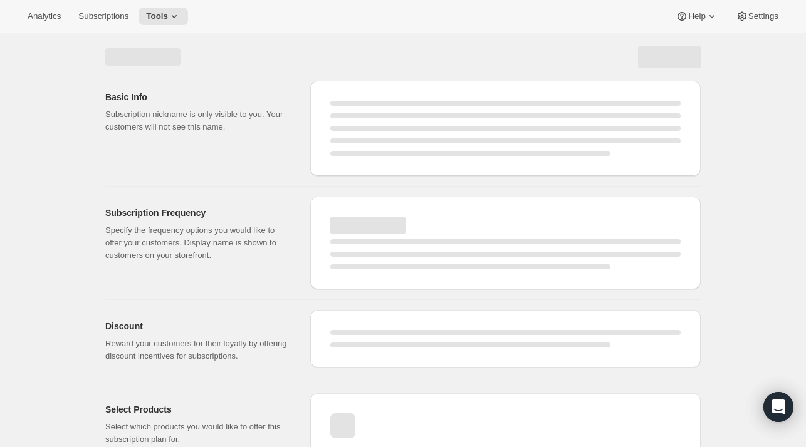
select select "MONTH"
select select "ENABLED"
select select "YEARDAY"
select select "6"
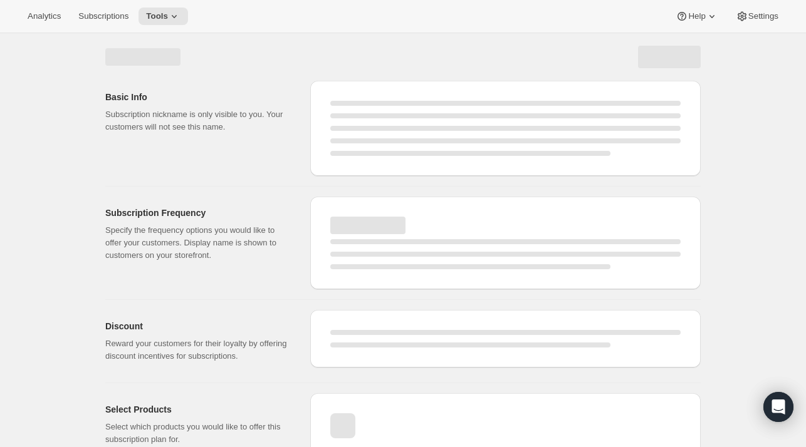
select select "6"
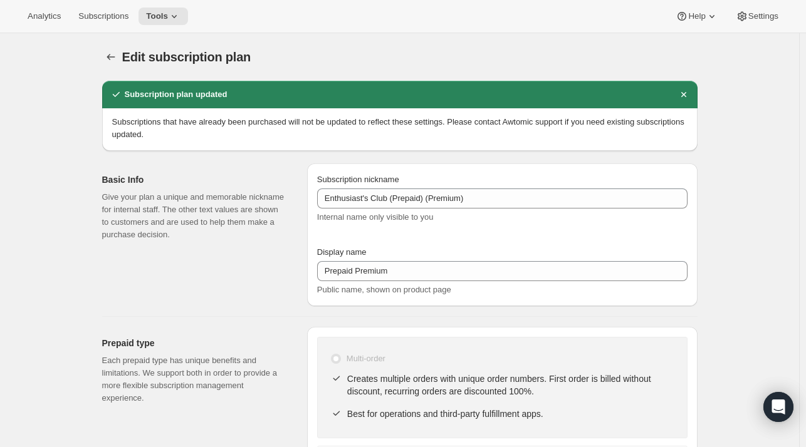
click at [164, 24] on button "Tools" at bounding box center [164, 17] width 50 height 18
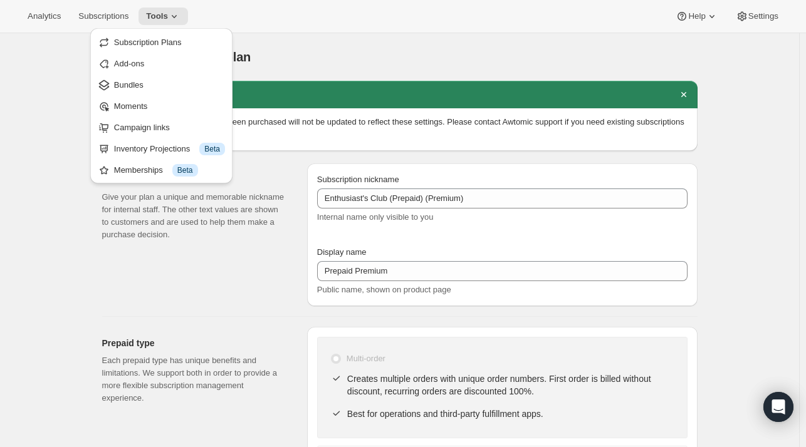
click at [159, 42] on span "Subscription Plans" at bounding box center [148, 42] width 68 height 9
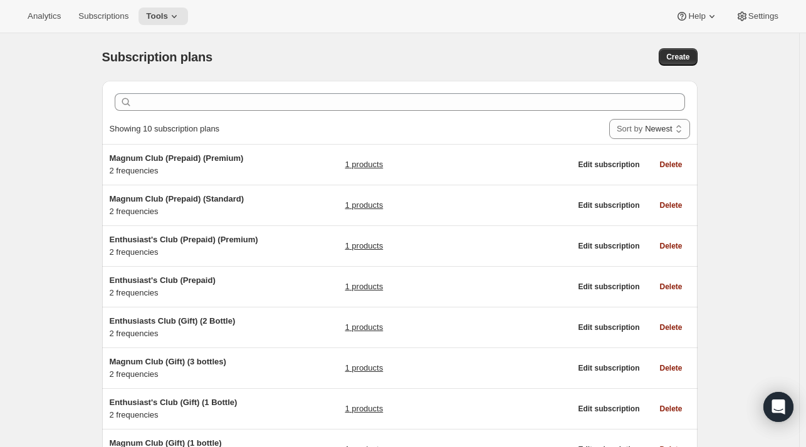
click at [183, 288] on div "Enthusiast's Club (Prepaid) 2 frequencies" at bounding box center [188, 287] width 157 height 25
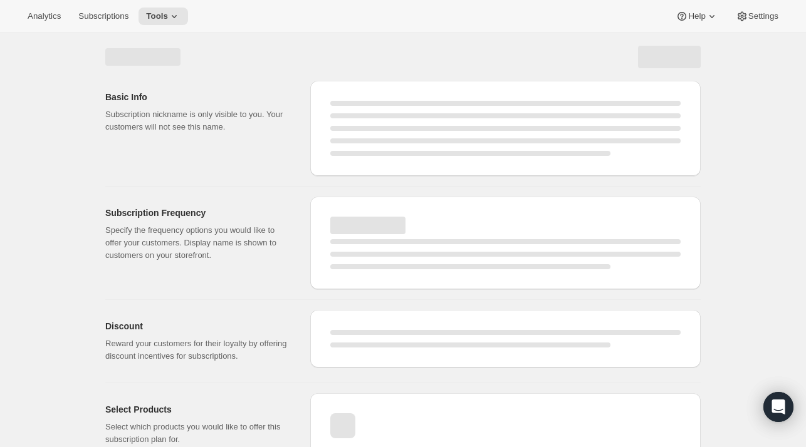
select select "WEEK"
select select "MONTH"
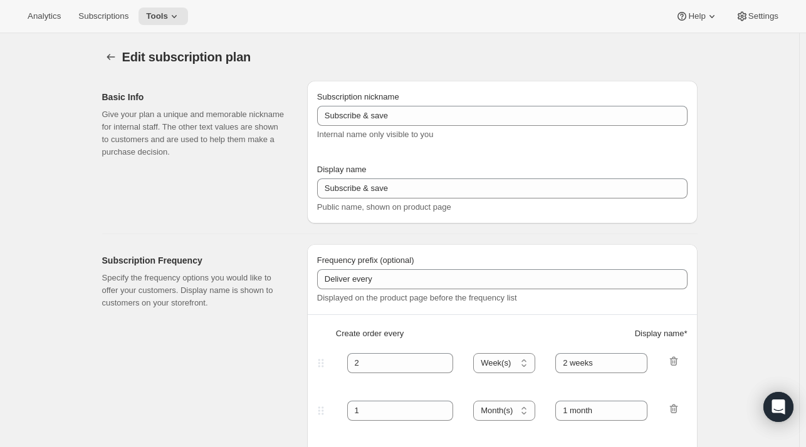
type input "Enthusiast's Club (Prepaid)"
type input "Prepaid Standard"
checkbox input "true"
select select "ENABLED"
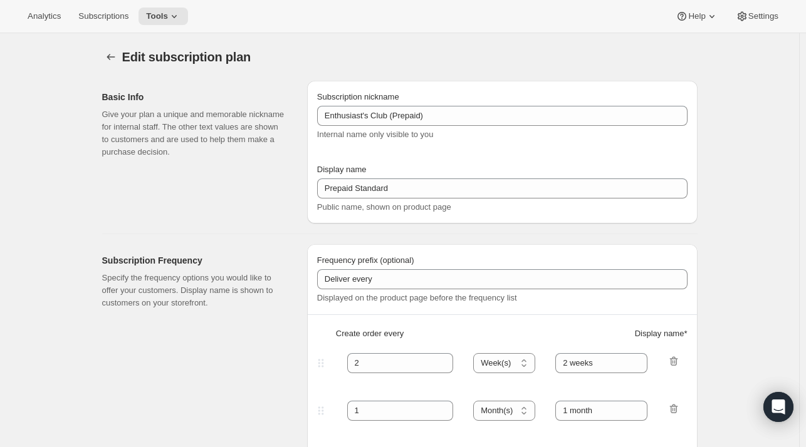
select select "MONTH"
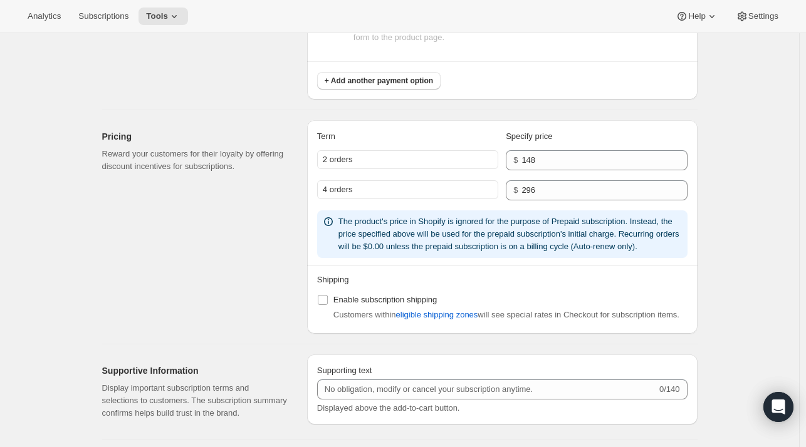
scroll to position [1027, 0]
click at [344, 301] on span "Enable subscription shipping" at bounding box center [385, 299] width 104 height 9
click at [328, 301] on input "Enable subscription shipping" at bounding box center [323, 300] width 10 height 10
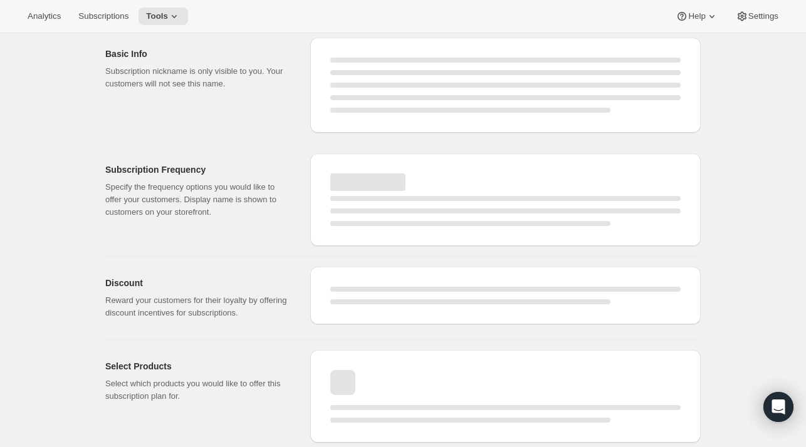
scroll to position [0, 0]
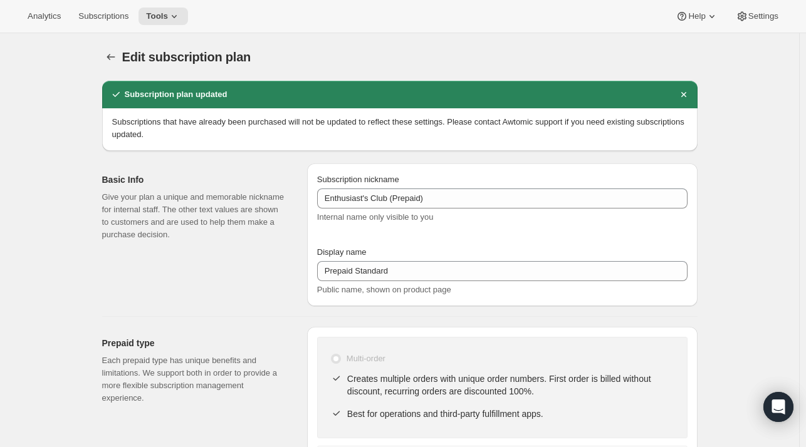
click at [155, 11] on span "Tools" at bounding box center [157, 16] width 22 height 10
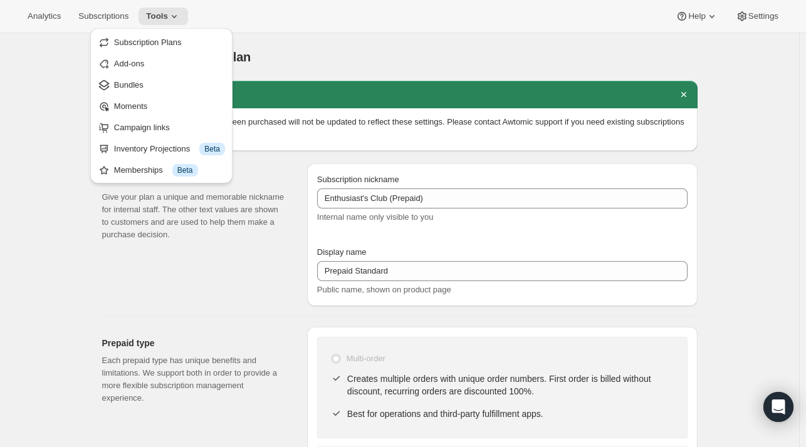
click at [154, 46] on span "Subscription Plans" at bounding box center [148, 42] width 68 height 9
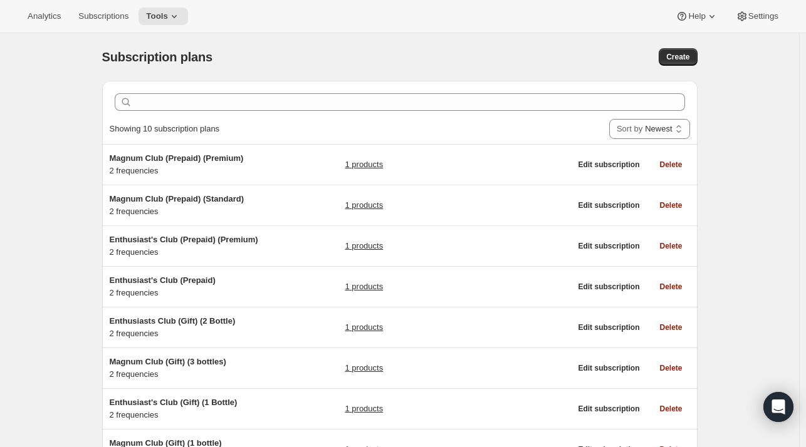
click at [178, 280] on span "Enthusiast's Club (Prepaid)" at bounding box center [163, 280] width 106 height 9
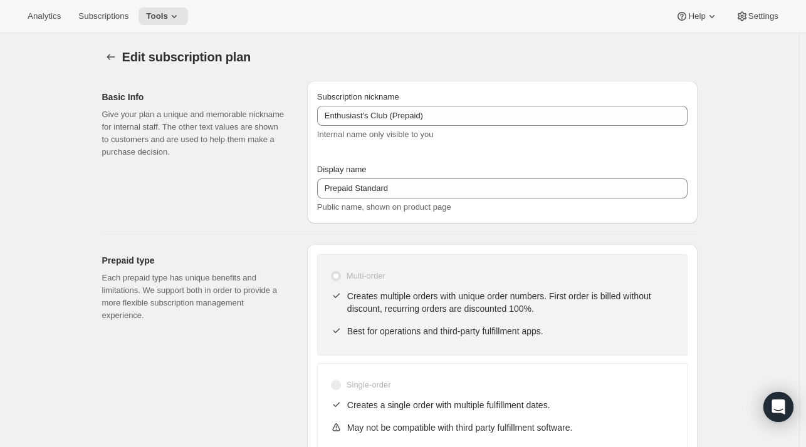
click at [175, 22] on icon at bounding box center [174, 16] width 13 height 13
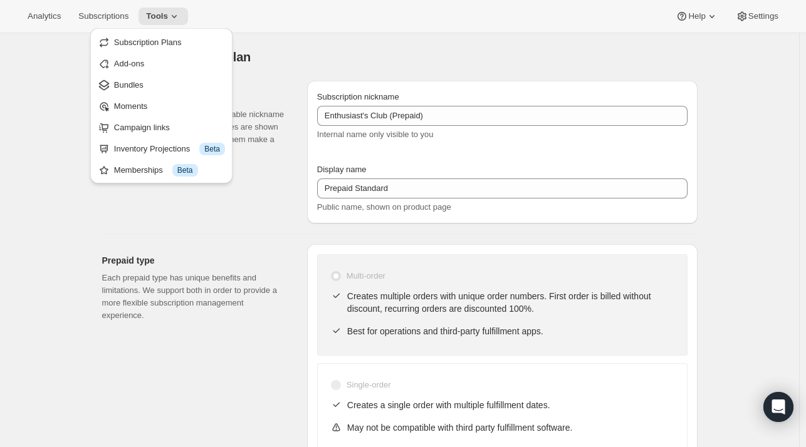
click at [173, 38] on span "Subscription Plans" at bounding box center [148, 42] width 68 height 9
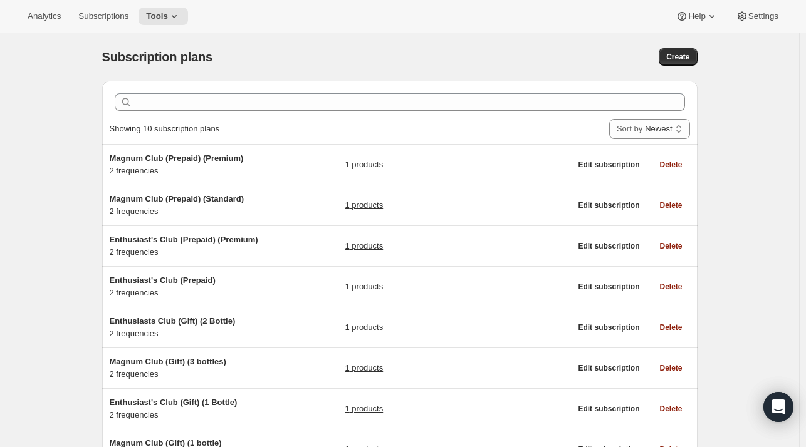
click at [194, 317] on span "Enthusiasts Club (Gift) (2 Bottle)" at bounding box center [173, 321] width 126 height 9
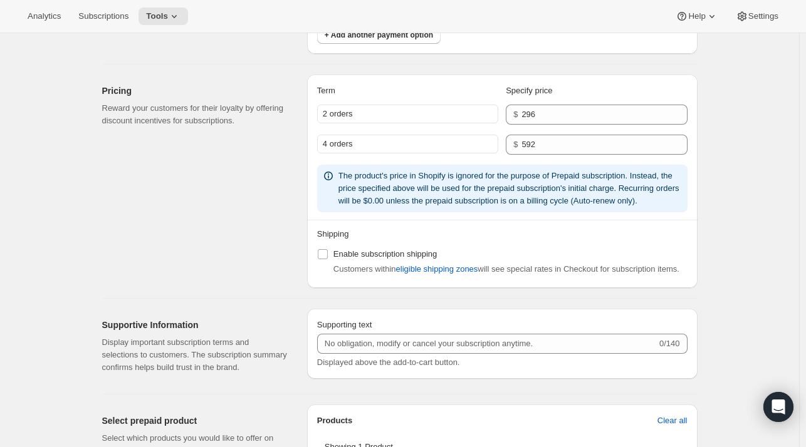
scroll to position [1072, 0]
click at [343, 258] on span "Enable subscription shipping" at bounding box center [385, 254] width 104 height 9
click at [328, 258] on input "Enable subscription shipping" at bounding box center [323, 255] width 10 height 10
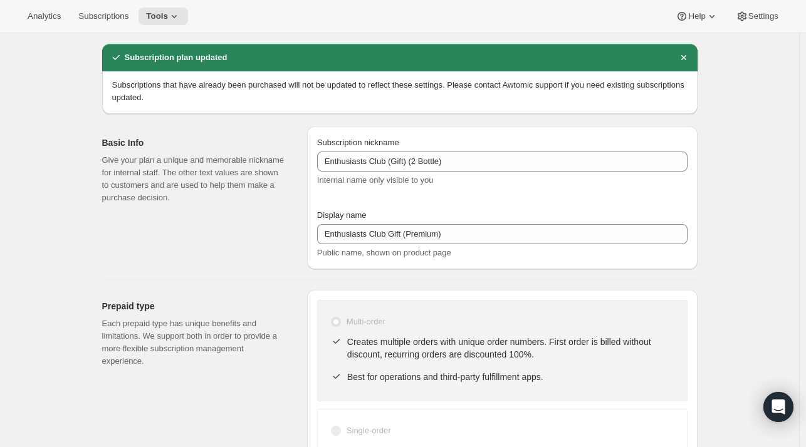
scroll to position [0, 0]
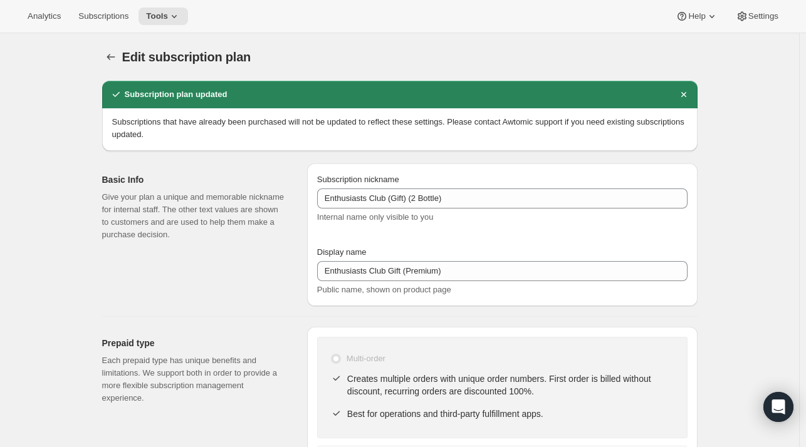
click at [168, 18] on icon at bounding box center [174, 16] width 13 height 13
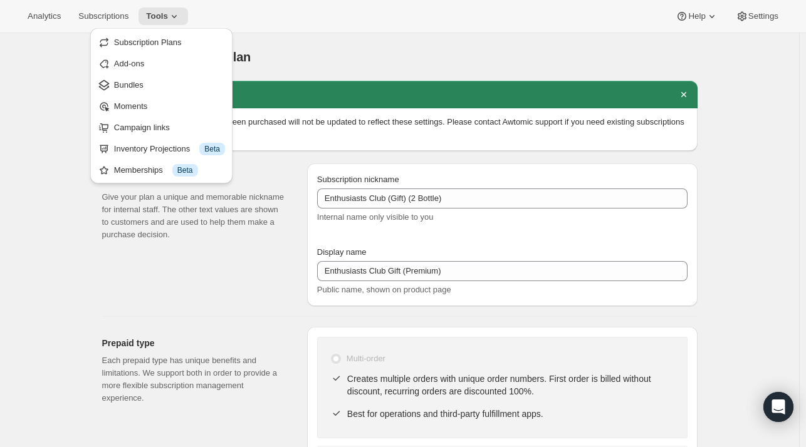
click at [162, 39] on span "Subscription Plans" at bounding box center [148, 42] width 68 height 9
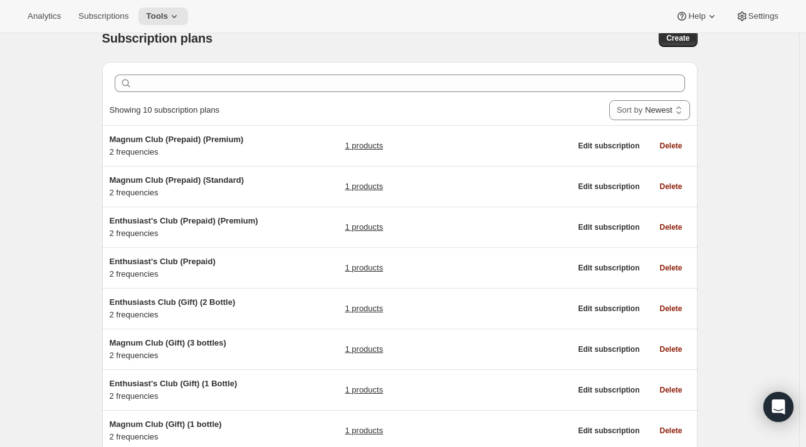
scroll to position [20, 0]
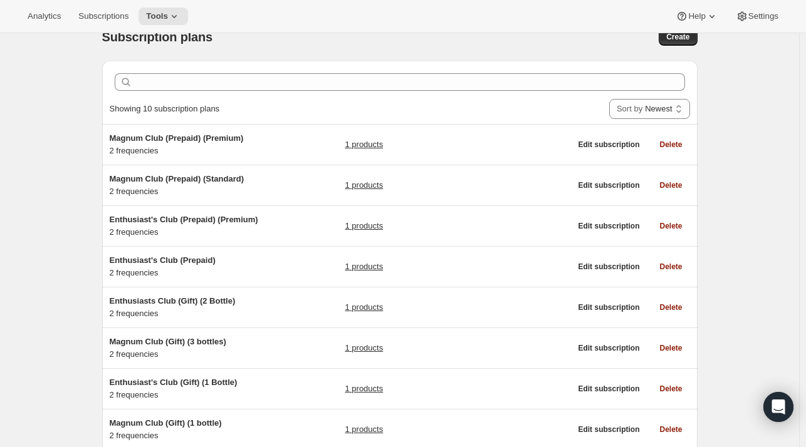
click at [170, 342] on span "Magnum Club (Gift) (3 bottles)" at bounding box center [168, 341] width 117 height 9
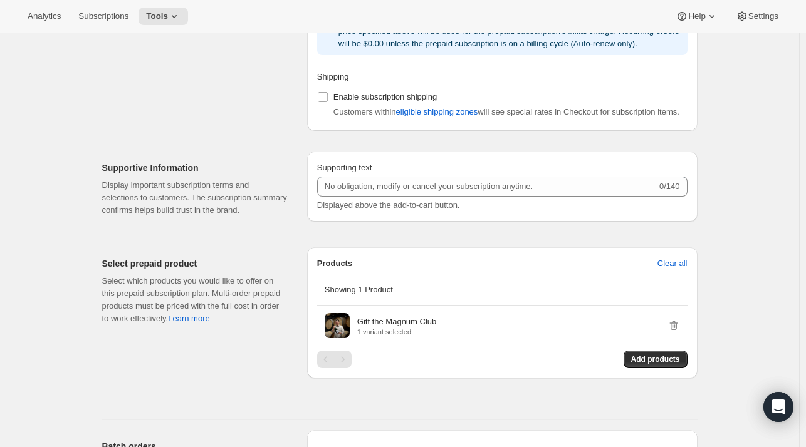
scroll to position [1228, 0]
click at [351, 101] on span "Enable subscription shipping" at bounding box center [385, 97] width 104 height 9
click at [328, 101] on input "Enable subscription shipping" at bounding box center [323, 98] width 10 height 10
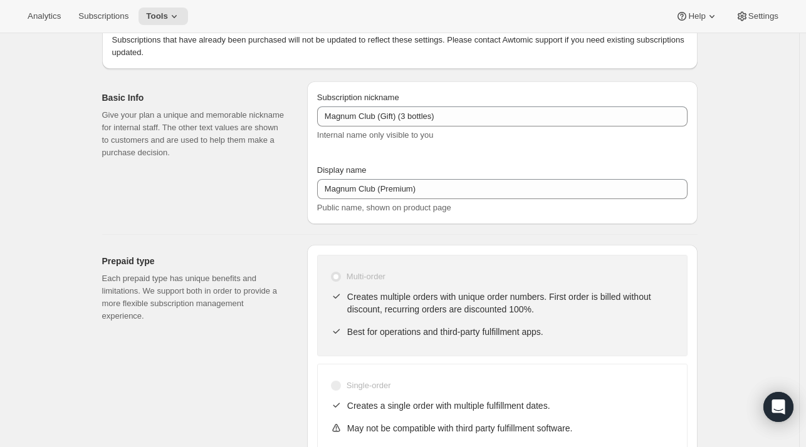
scroll to position [0, 0]
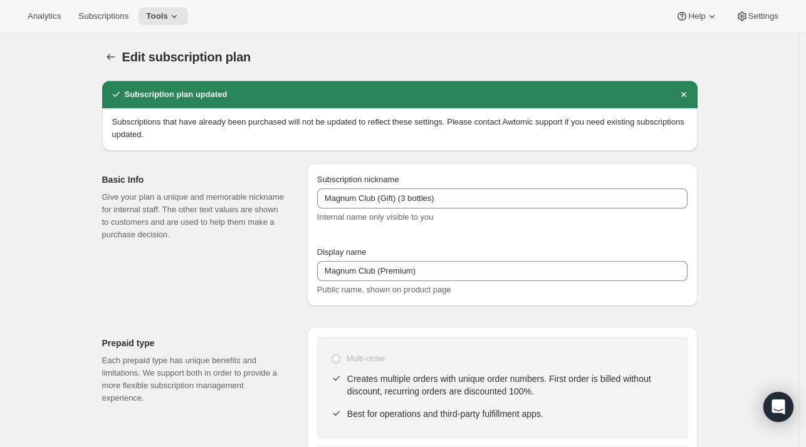
click at [163, 22] on button "Tools" at bounding box center [164, 17] width 50 height 18
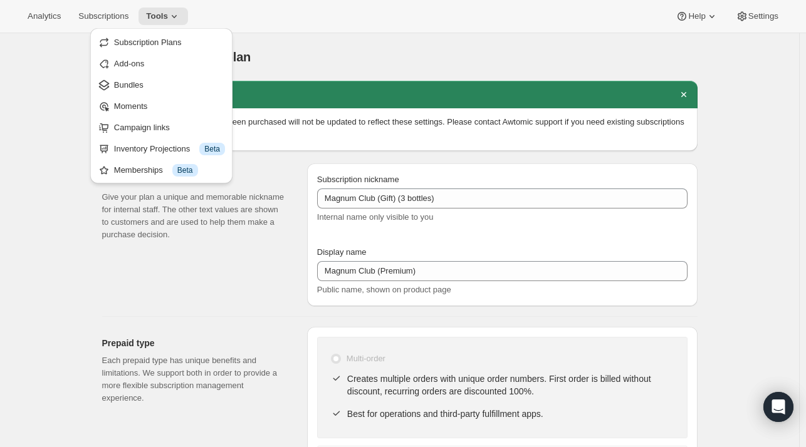
click at [159, 38] on span "Subscription Plans" at bounding box center [148, 42] width 68 height 9
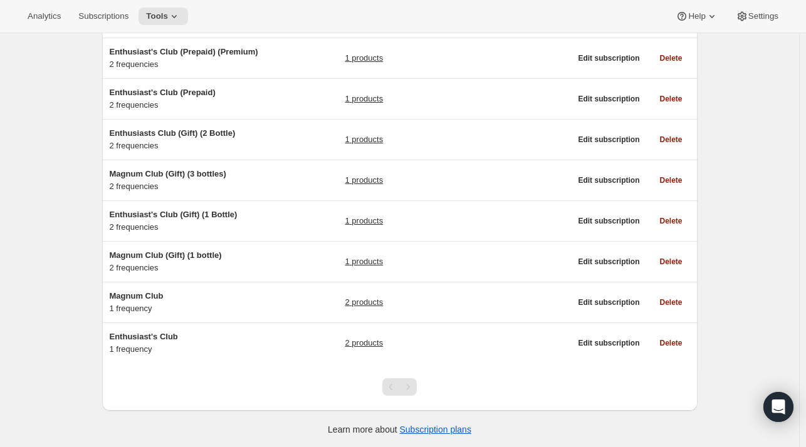
scroll to position [187, 0]
click at [198, 133] on span "Enthusiasts Club (Gift) (2 Bottle)" at bounding box center [173, 133] width 126 height 9
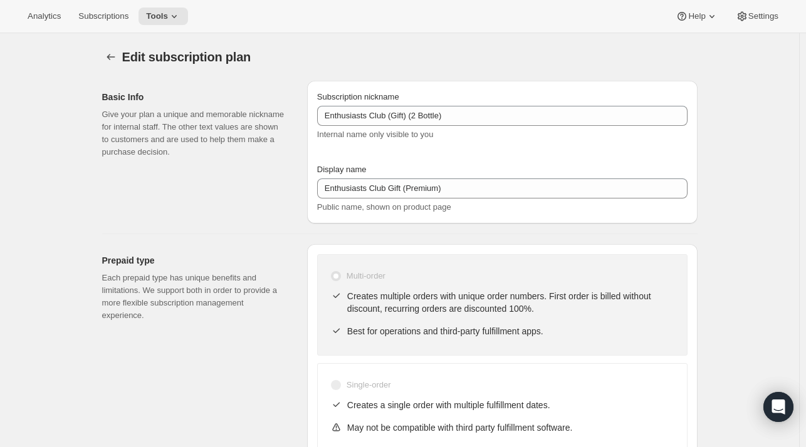
click at [115, 51] on icon "Subscription plans" at bounding box center [111, 57] width 13 height 13
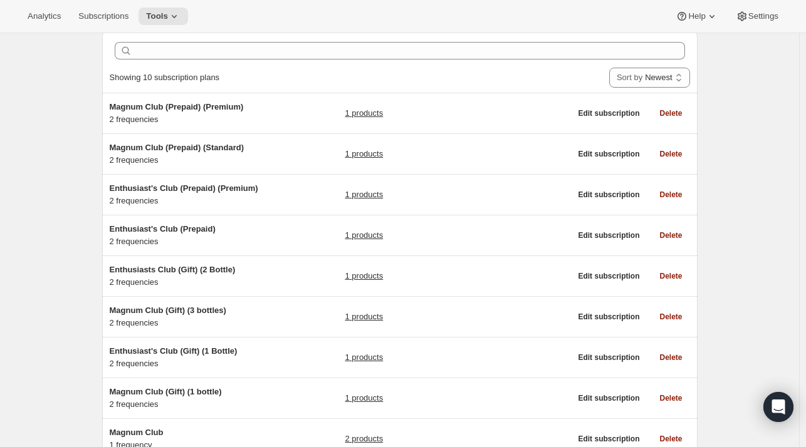
scroll to position [51, 0]
click at [194, 306] on span "Magnum Club (Gift) (3 bottles)" at bounding box center [168, 310] width 117 height 9
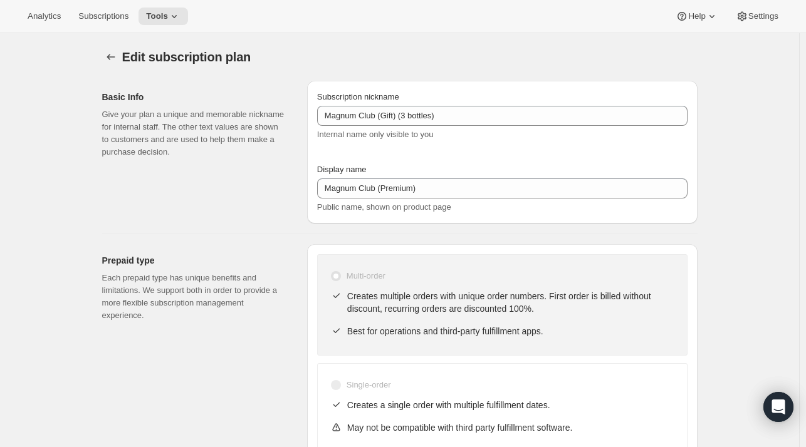
click at [152, 16] on span "Tools" at bounding box center [157, 16] width 22 height 10
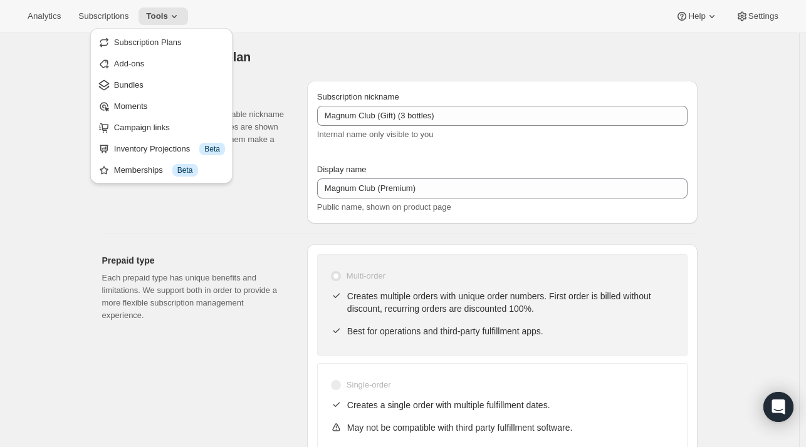
click at [152, 45] on span "Subscription Plans" at bounding box center [148, 42] width 68 height 9
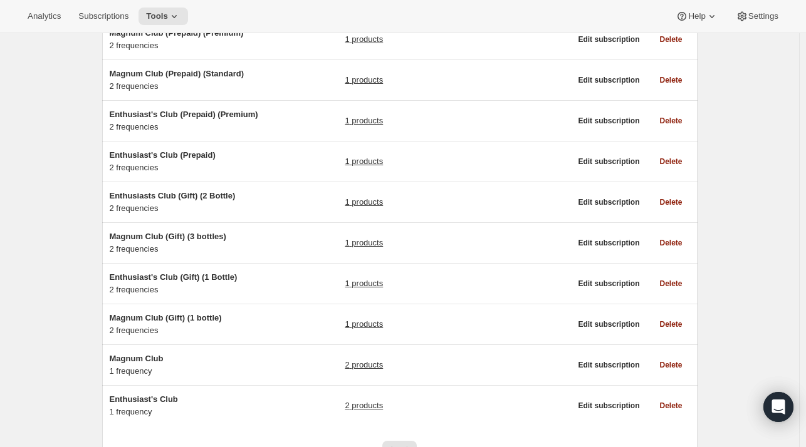
scroll to position [125, 0]
click at [187, 284] on div "Enthusiast's Club (Gift) (1 Bottle) 2 frequencies" at bounding box center [188, 284] width 157 height 25
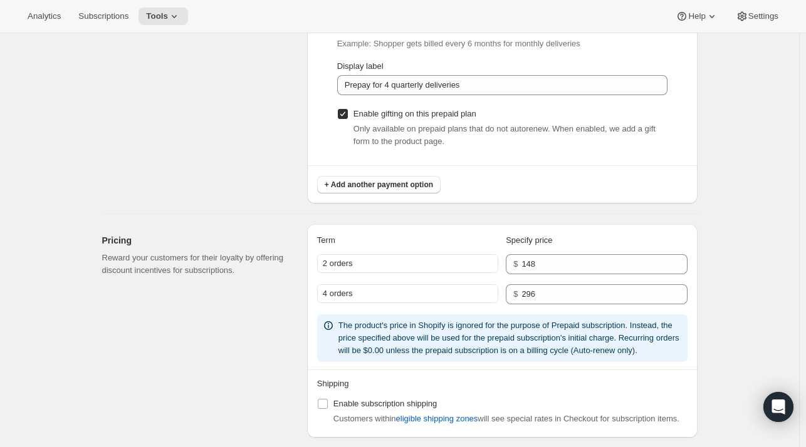
scroll to position [1008, 0]
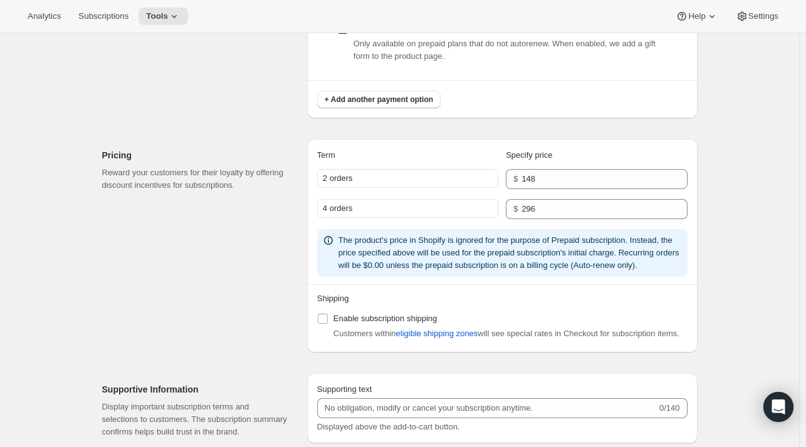
click at [321, 318] on input "Enable subscription shipping" at bounding box center [323, 319] width 10 height 10
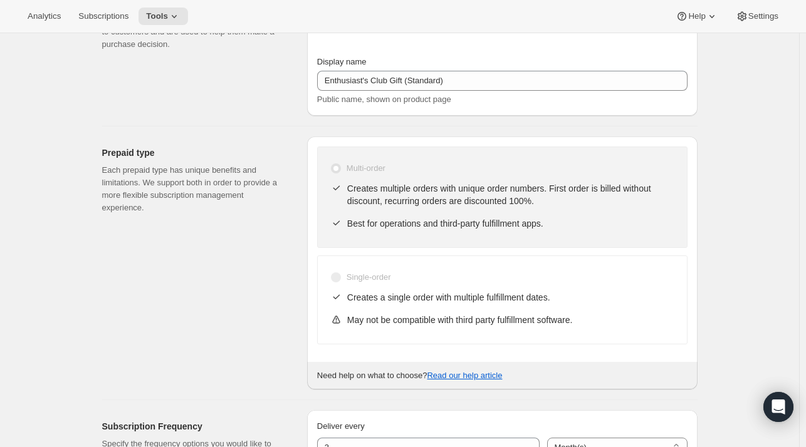
scroll to position [0, 0]
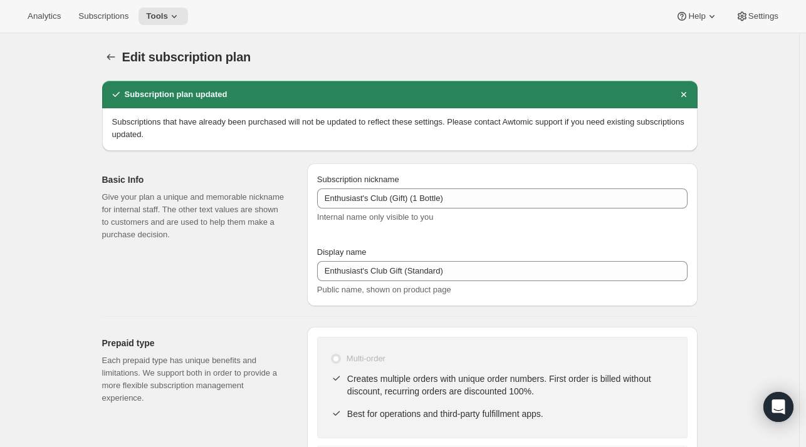
click at [158, 11] on span "Tools" at bounding box center [157, 16] width 22 height 10
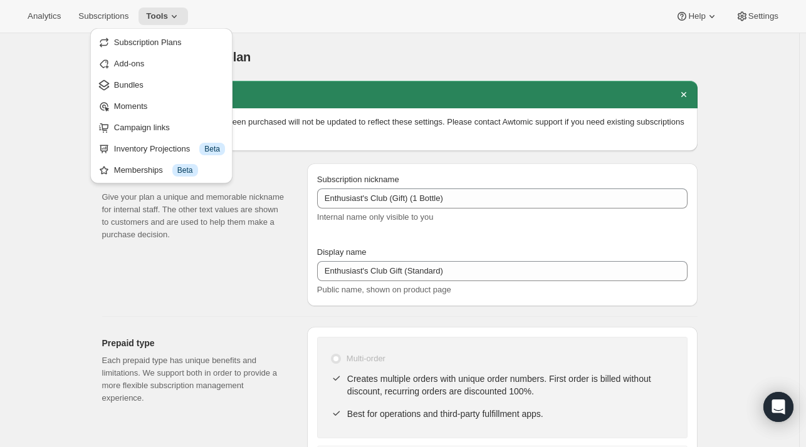
click at [138, 38] on span "Subscription Plans" at bounding box center [148, 42] width 68 height 9
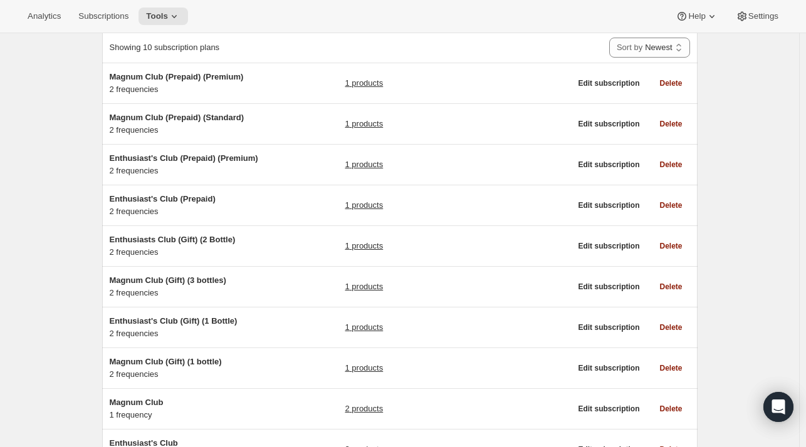
scroll to position [93, 0]
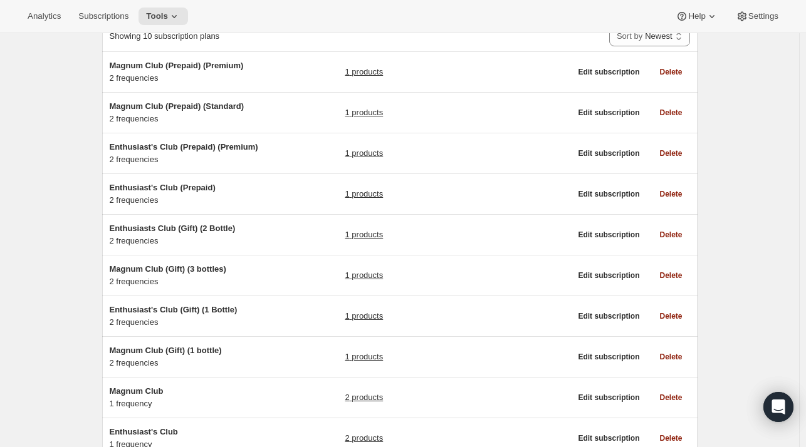
click at [173, 346] on span "Magnum Club (Gift) (1 bottle)" at bounding box center [166, 350] width 112 height 9
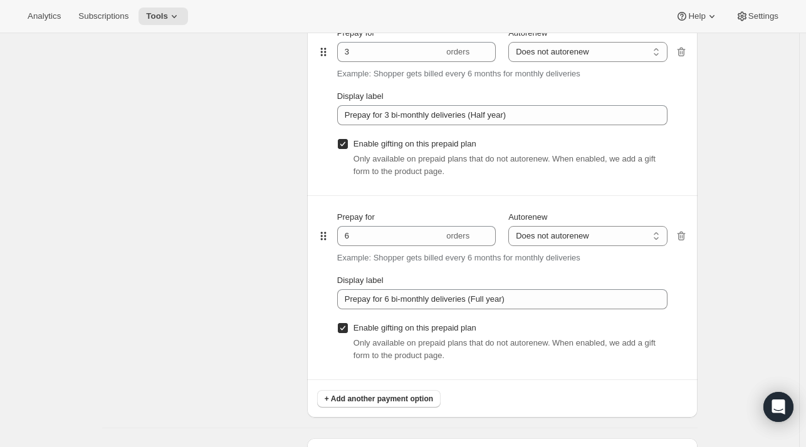
scroll to position [1024, 0]
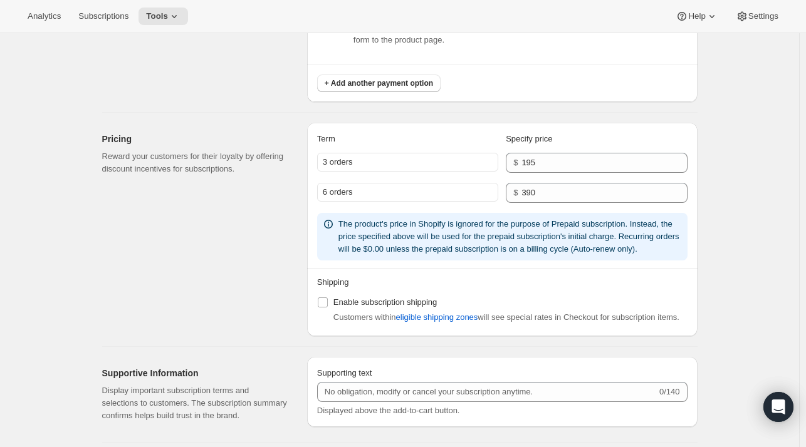
click at [369, 319] on span "Customers within eligible shipping zones will see special rates in Checkout for…" at bounding box center [506, 317] width 346 height 9
click at [364, 308] on label "Enable subscription shipping" at bounding box center [377, 303] width 120 height 18
click at [328, 308] on input "Enable subscription shipping" at bounding box center [323, 303] width 10 height 10
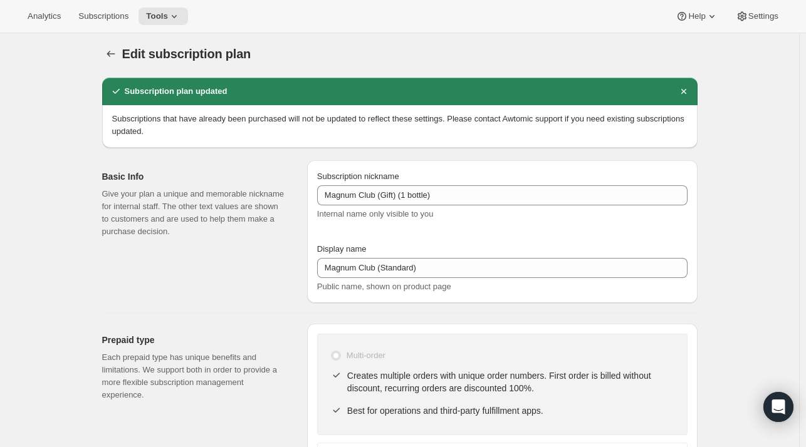
scroll to position [0, 0]
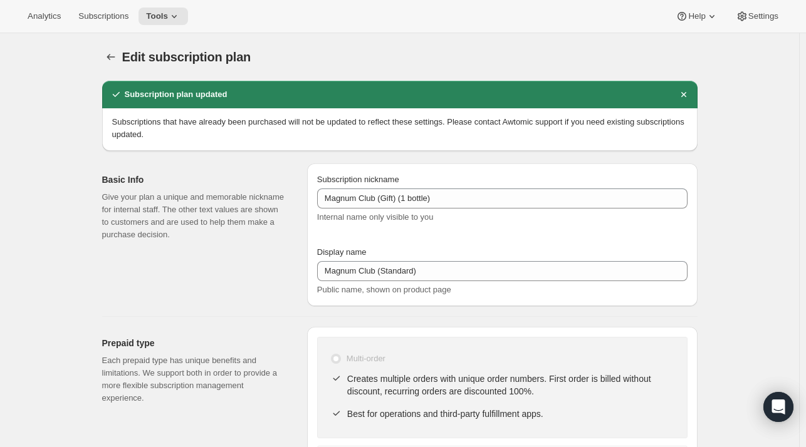
click at [115, 63] on button "Subscription plans" at bounding box center [111, 57] width 18 height 18
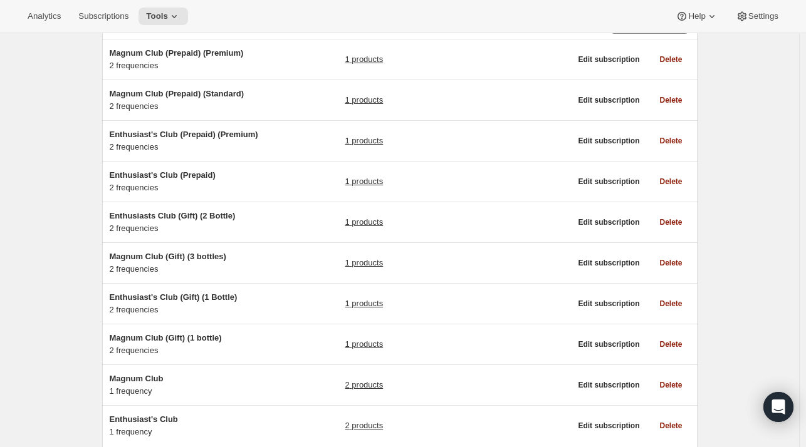
scroll to position [113, 0]
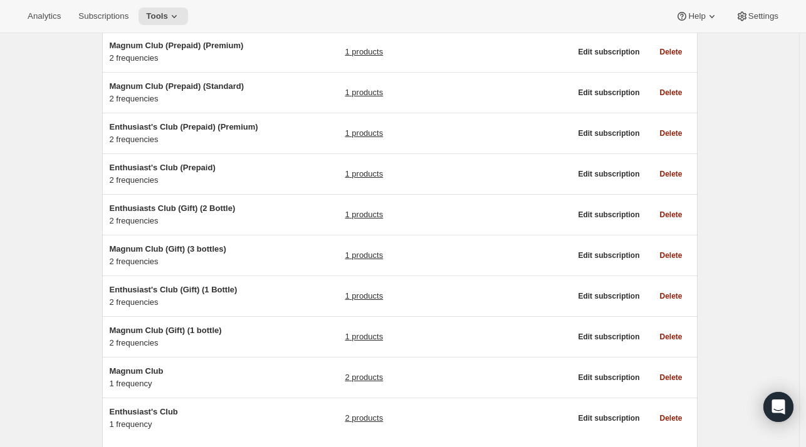
click at [155, 374] on span "Magnum Club" at bounding box center [137, 371] width 54 height 9
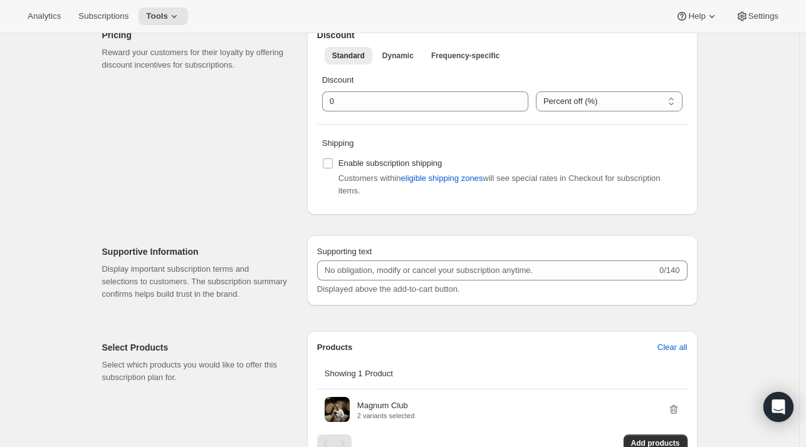
scroll to position [424, 0]
click at [336, 154] on label "Enable subscription shipping" at bounding box center [382, 163] width 120 height 18
click at [333, 158] on input "Enable subscription shipping" at bounding box center [328, 163] width 10 height 10
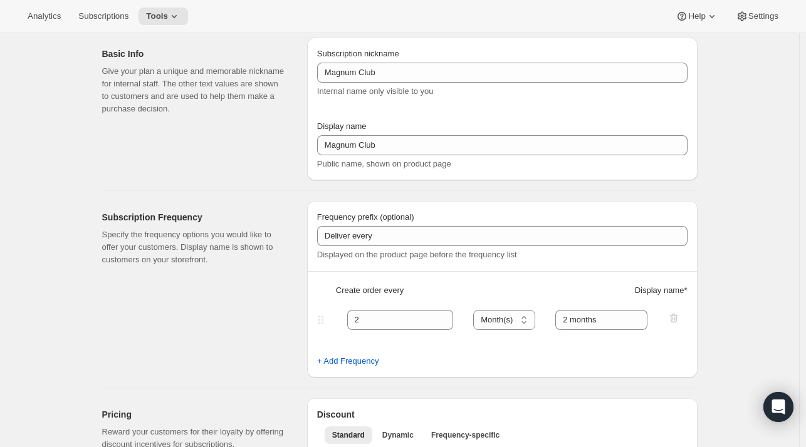
scroll to position [0, 0]
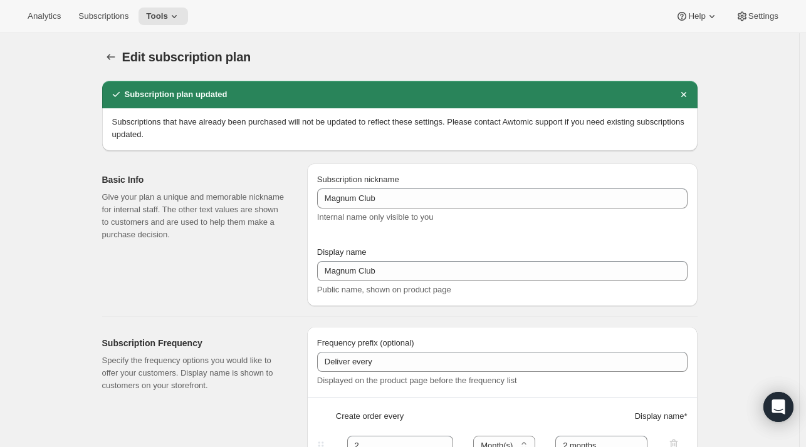
click at [112, 62] on icon "Subscription plans" at bounding box center [111, 57] width 13 height 13
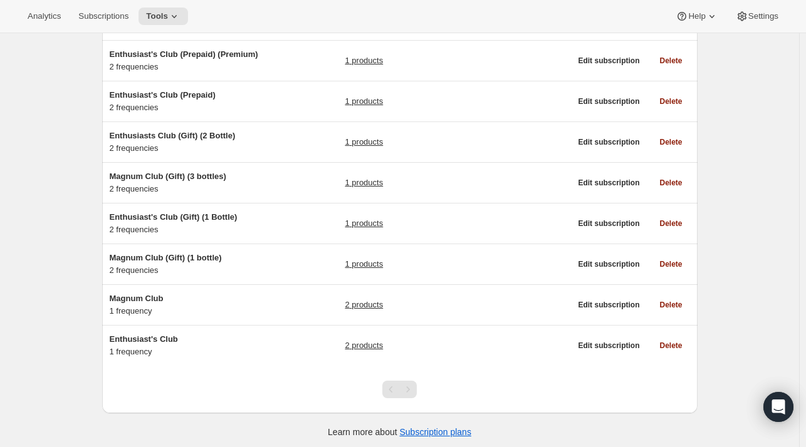
click at [164, 340] on span "Enthusiast's Club" at bounding box center [144, 339] width 68 height 9
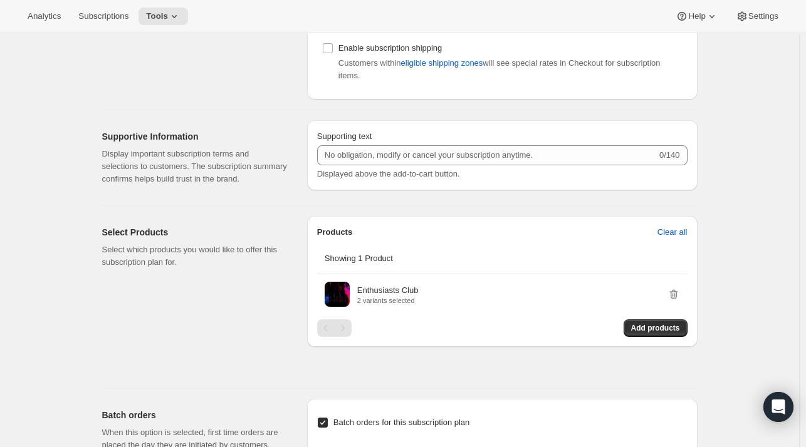
click at [364, 43] on span "Enable subscription shipping" at bounding box center [390, 47] width 104 height 9
click at [333, 43] on input "Enable subscription shipping" at bounding box center [328, 48] width 10 height 10
